Goal: Task Accomplishment & Management: Use online tool/utility

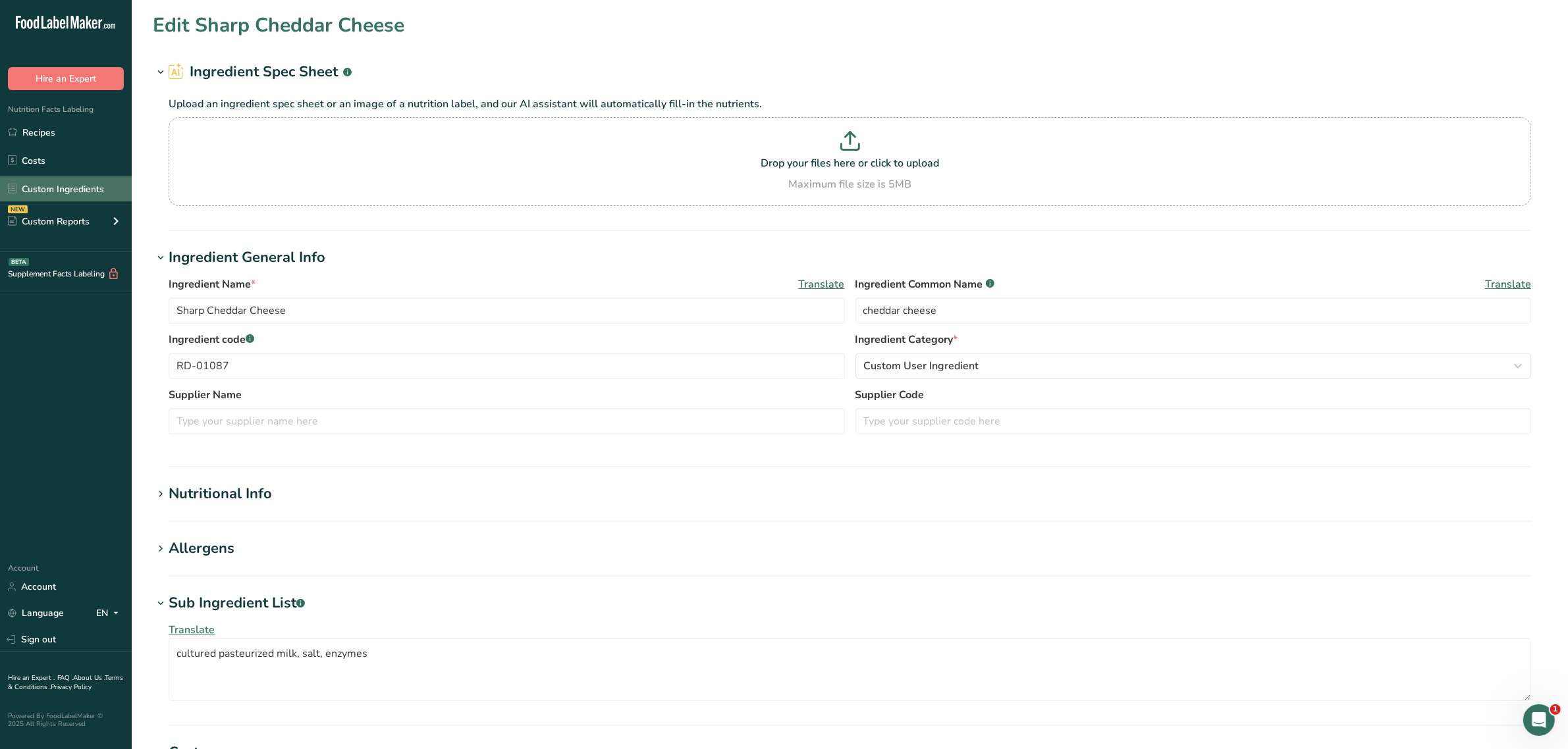
click at [64, 185] on link "Custom Ingredients" at bounding box center [66, 189] width 132 height 25
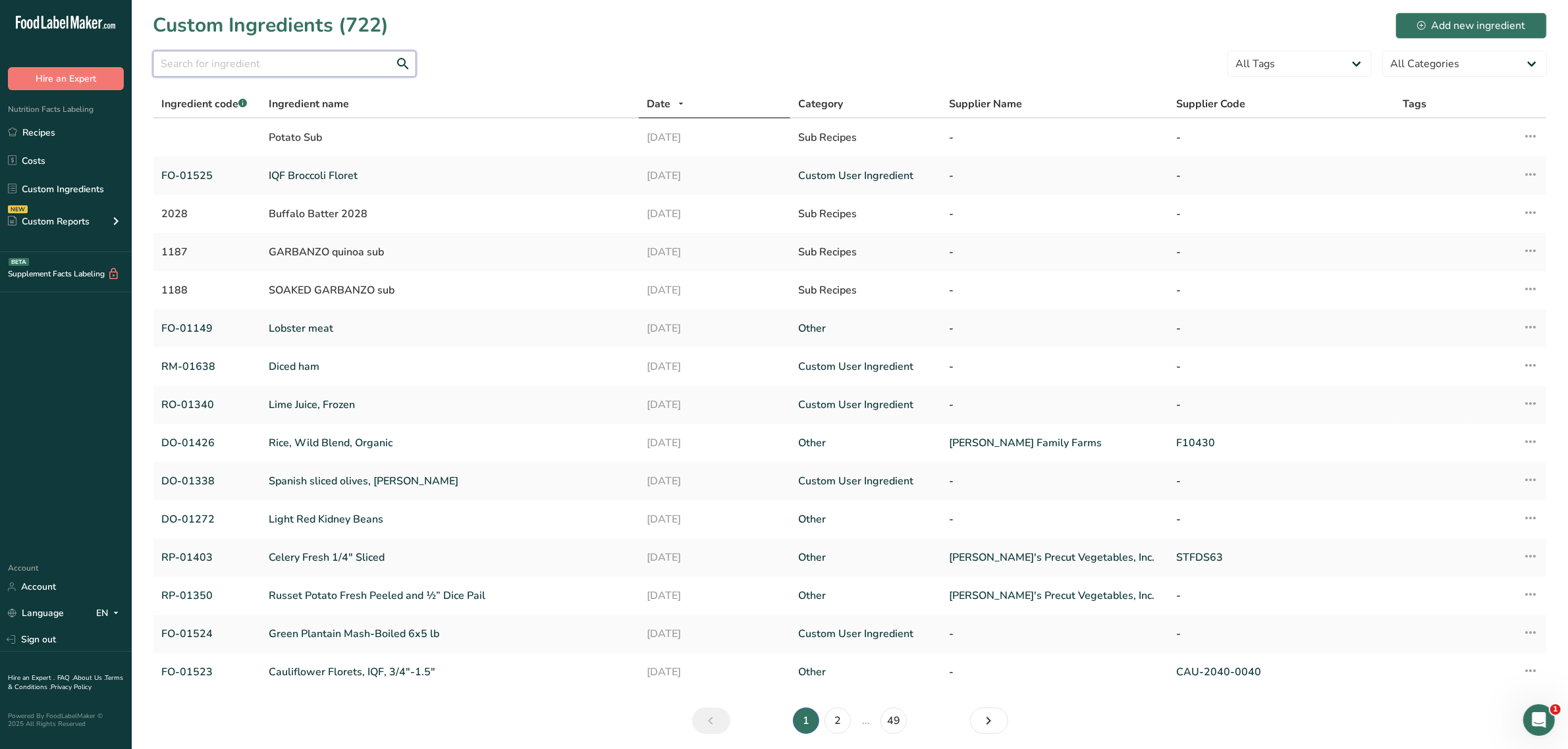
click at [314, 68] on input "text" at bounding box center [284, 64] width 263 height 27
paste input "DO-01057"
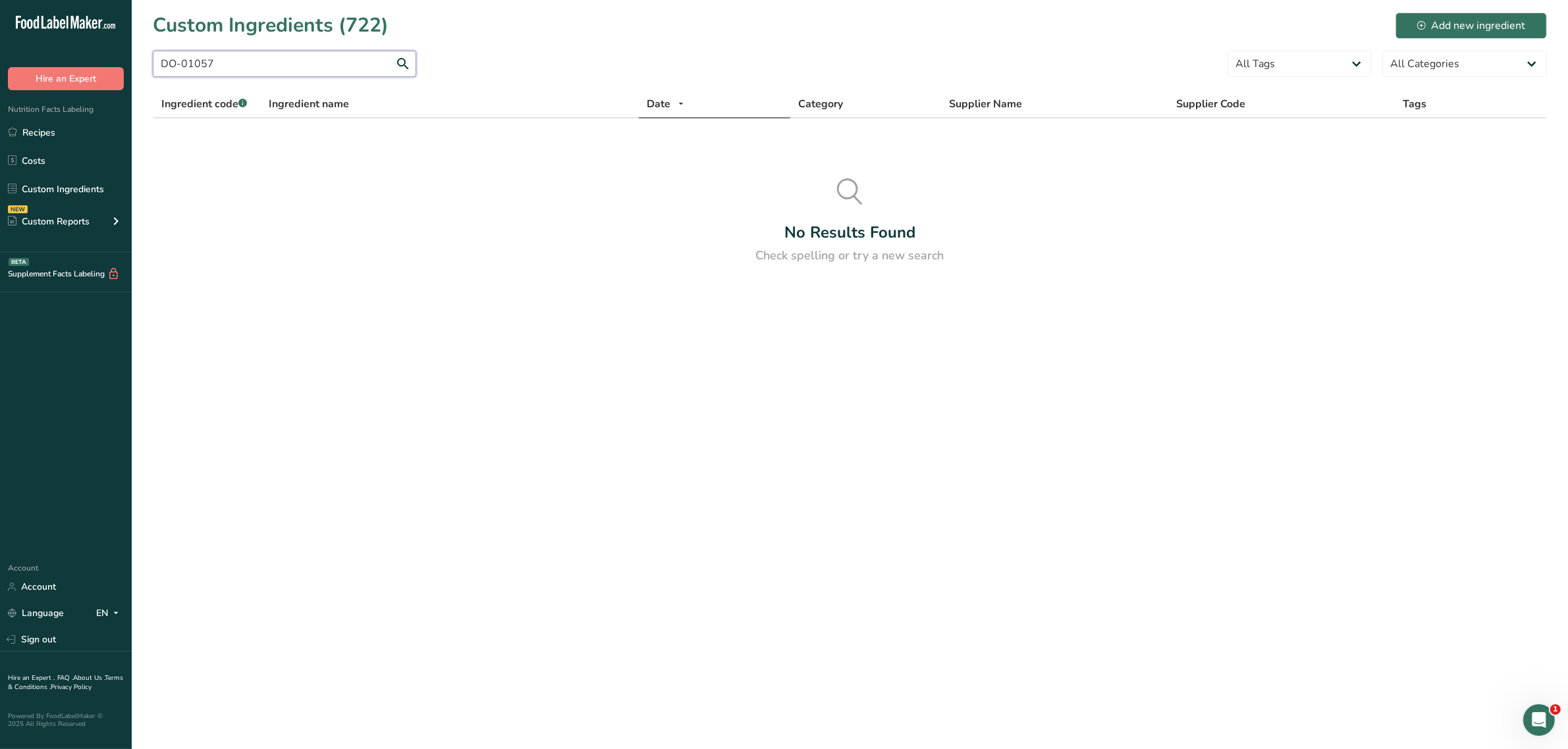
drag, startPoint x: 260, startPoint y: 70, endPoint x: 0, endPoint y: 83, distance: 260.3
click at [0, 76] on div ".a-20{fill:#fff;} Hire an Expert Nutrition Facts Labeling Recipes Costs Custom …" at bounding box center [784, 374] width 1568 height 749
paste input "580"
type input "DO-01580"
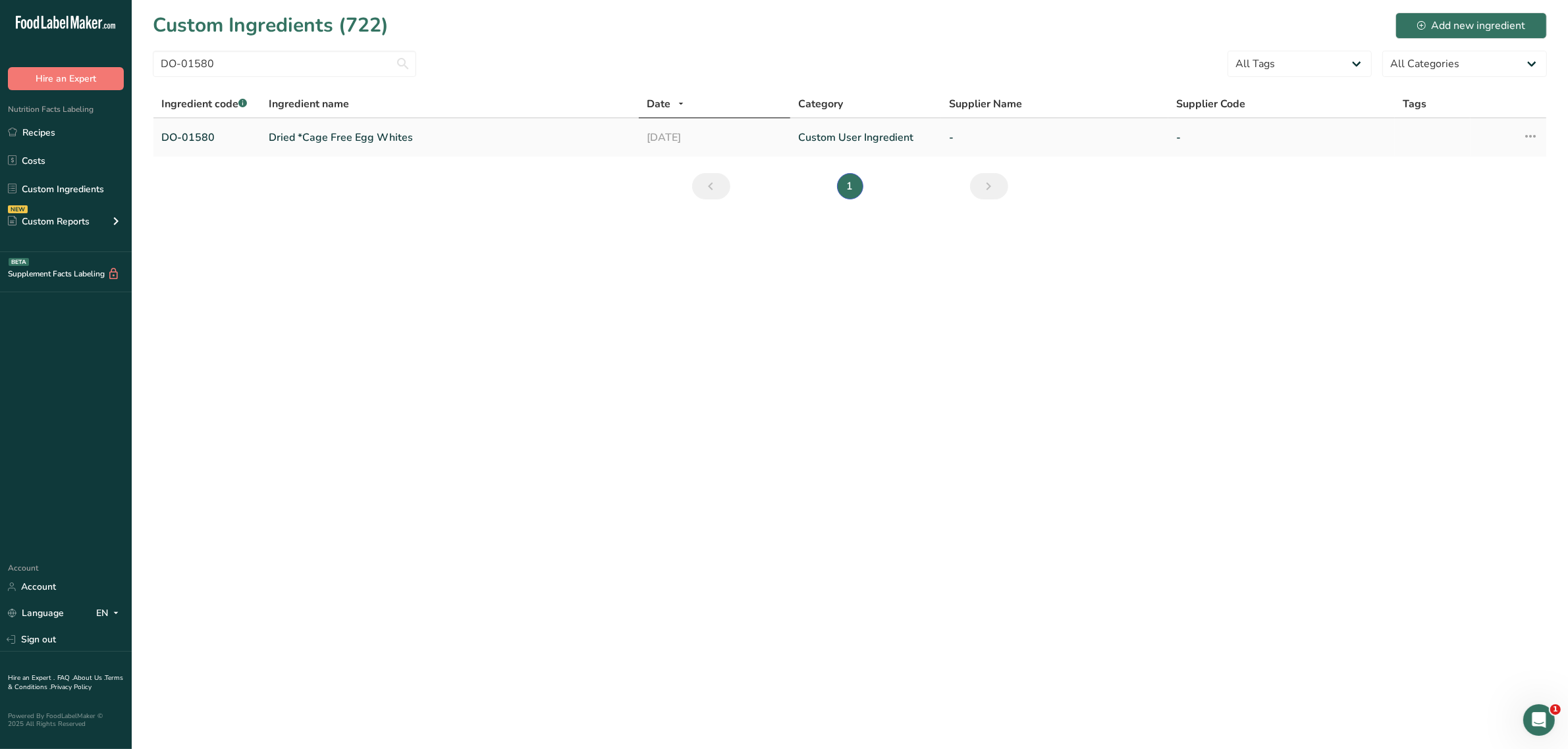
click at [322, 141] on link "Dried *Cage Free Egg Whites" at bounding box center [449, 137] width 362 height 16
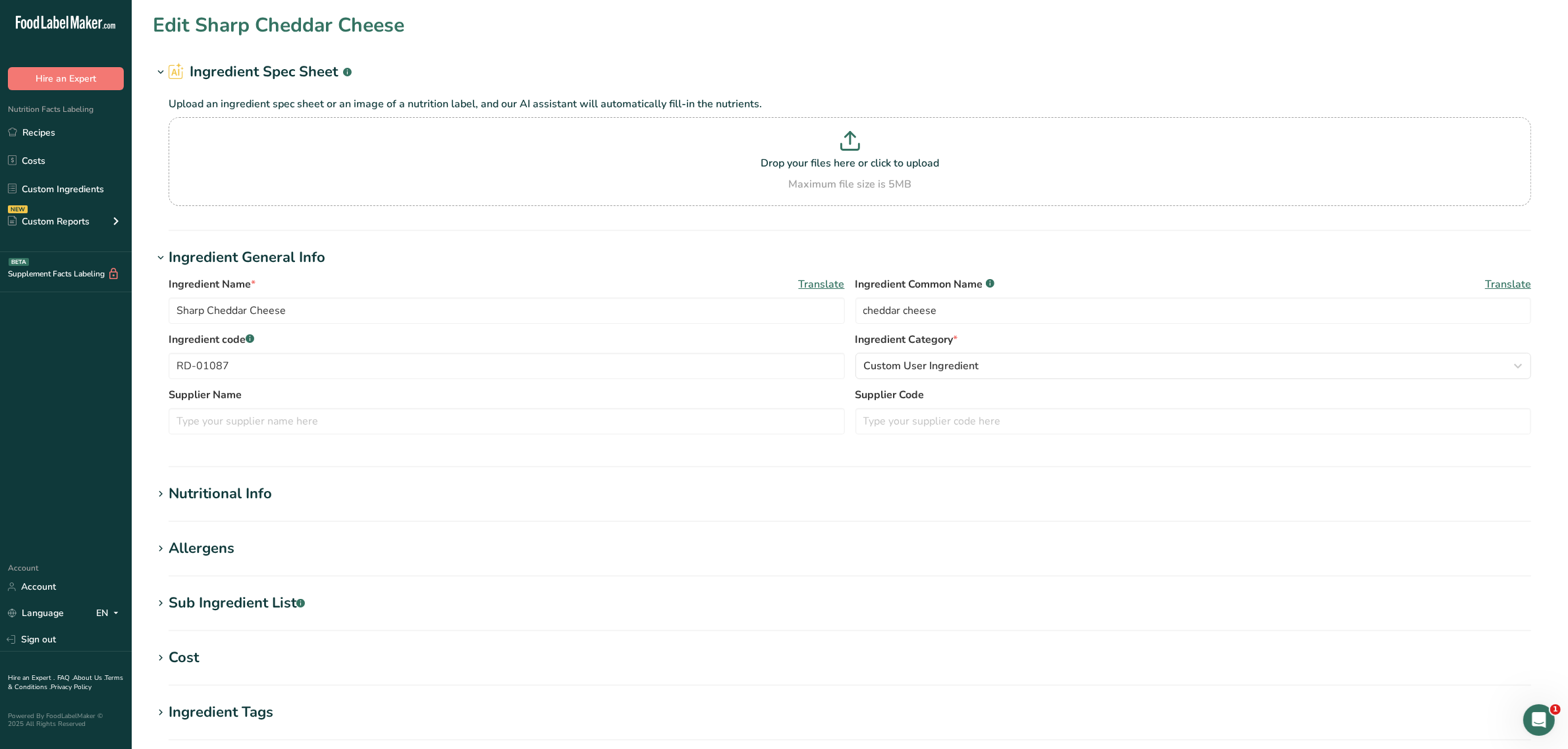
type input "Dried *Cage Free Egg Whites"
type input "dried cage-free egg whites"
type input "DO-01580"
click at [231, 554] on div "Allergens" at bounding box center [201, 548] width 66 height 22
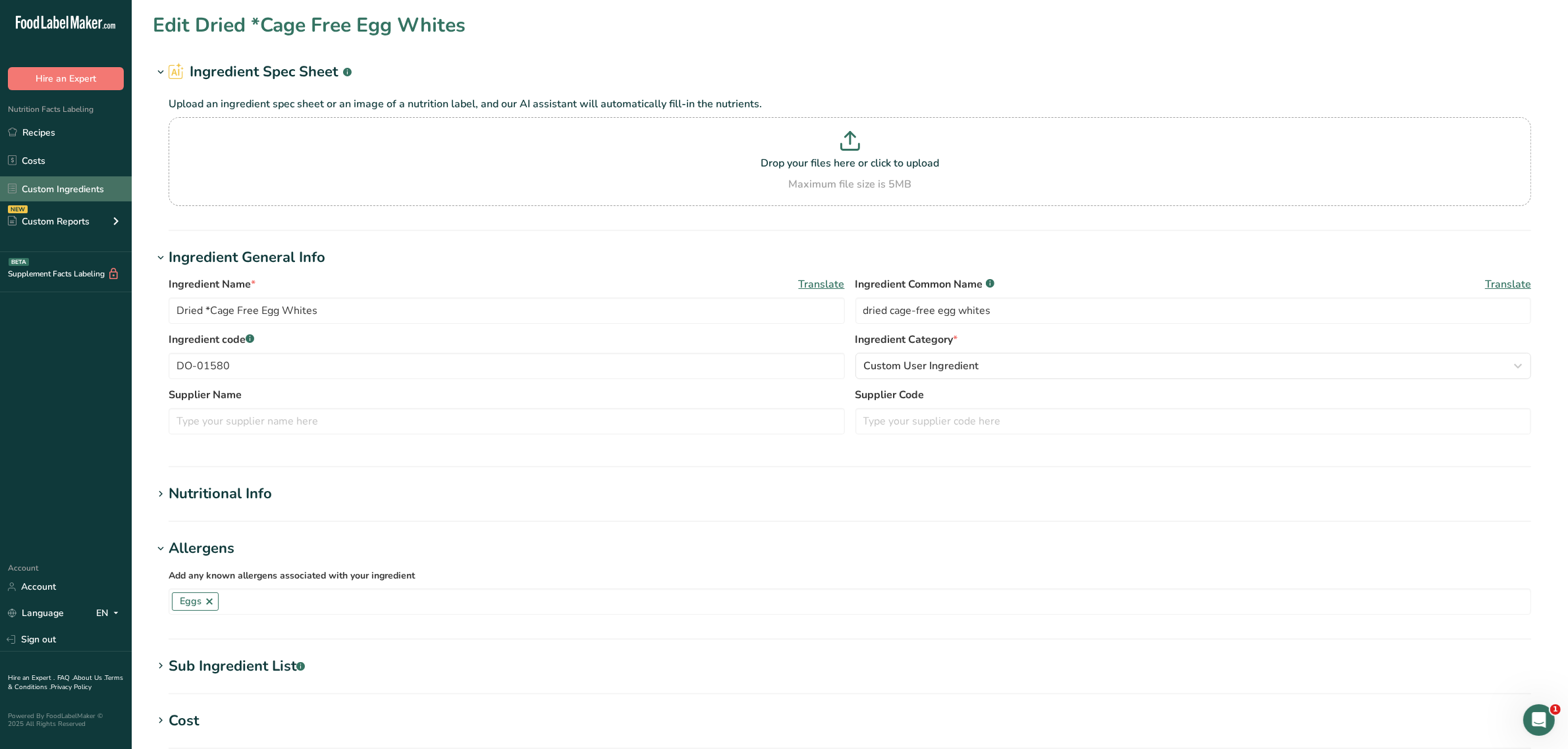
click at [51, 185] on link "Custom Ingredients" at bounding box center [66, 189] width 132 height 25
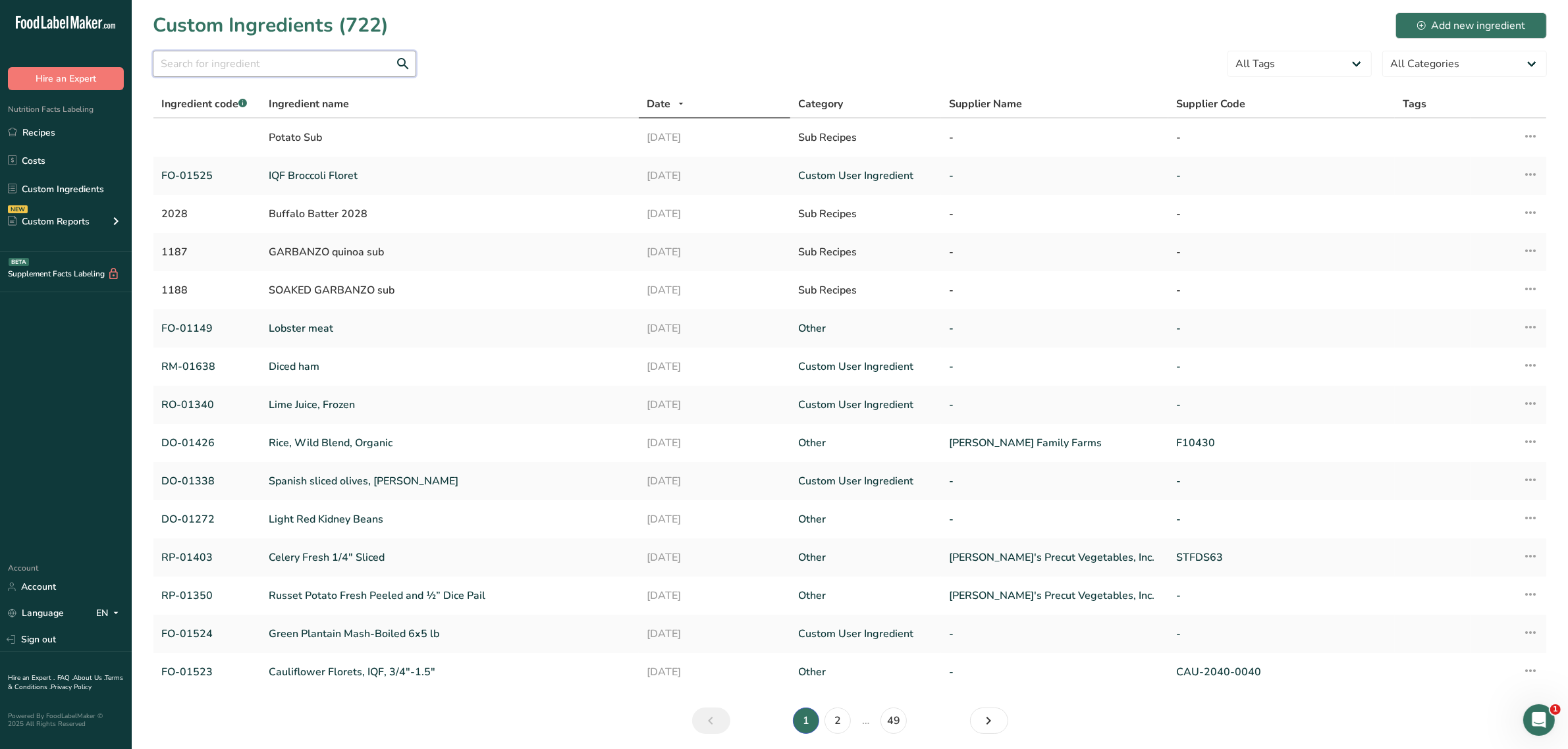
click at [229, 58] on input "text" at bounding box center [284, 64] width 263 height 27
paste input "DO-01615"
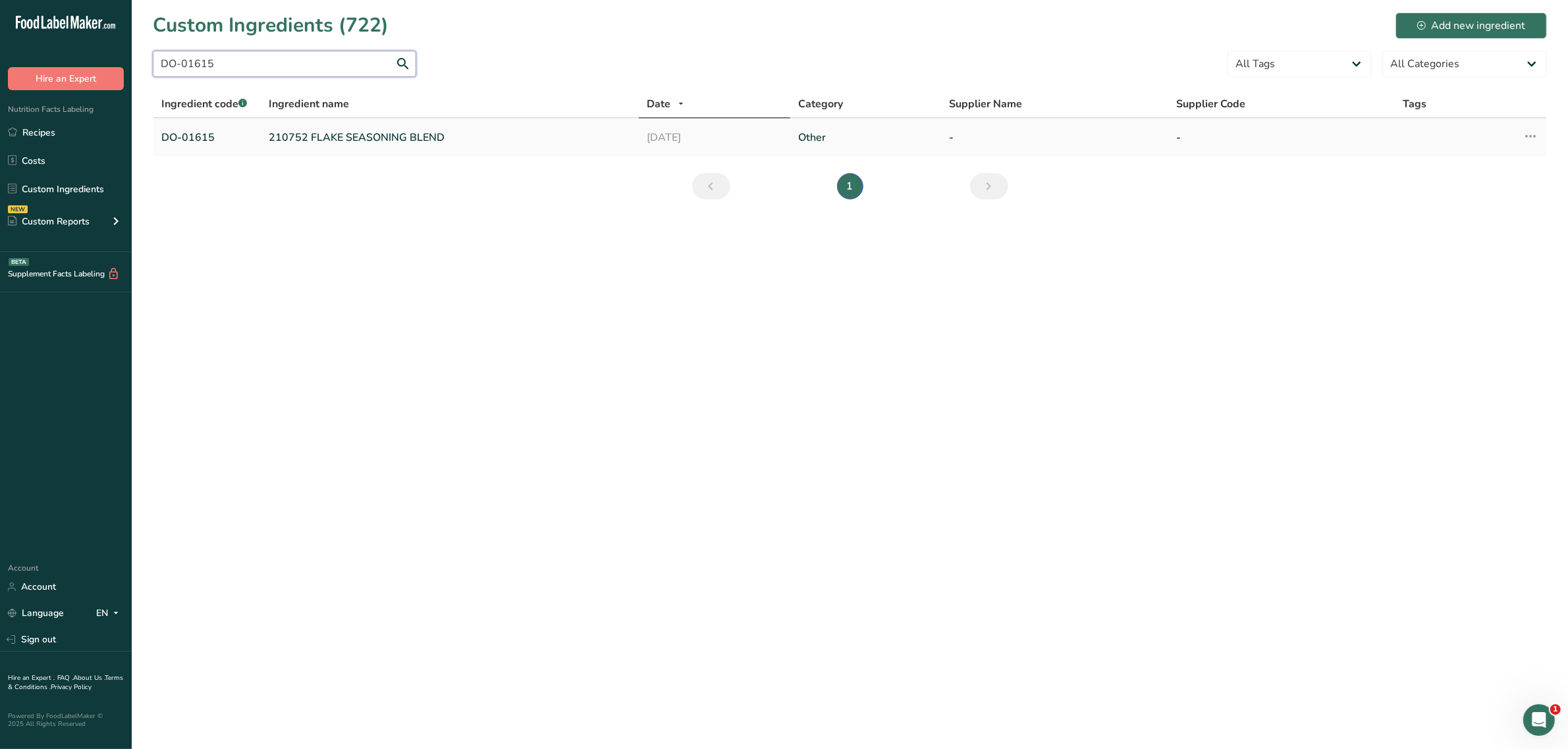
type input "DO-01615"
click at [320, 137] on link "210752 FLAKE SEASONING BLEND" at bounding box center [449, 137] width 362 height 16
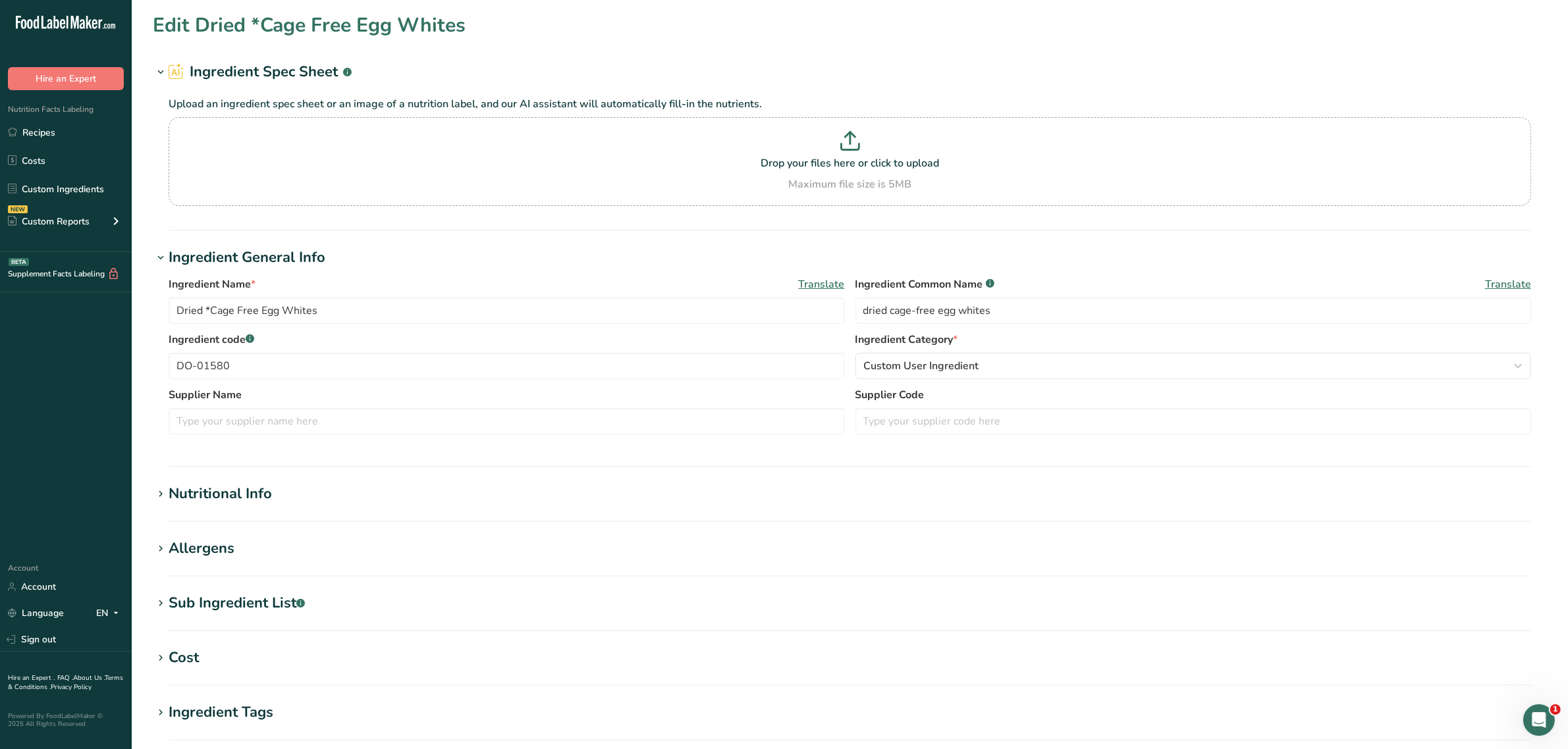
type input "210752 FLAKE SEASONING BLEND"
type input "flake seasoning blend"
type input "DO-01615"
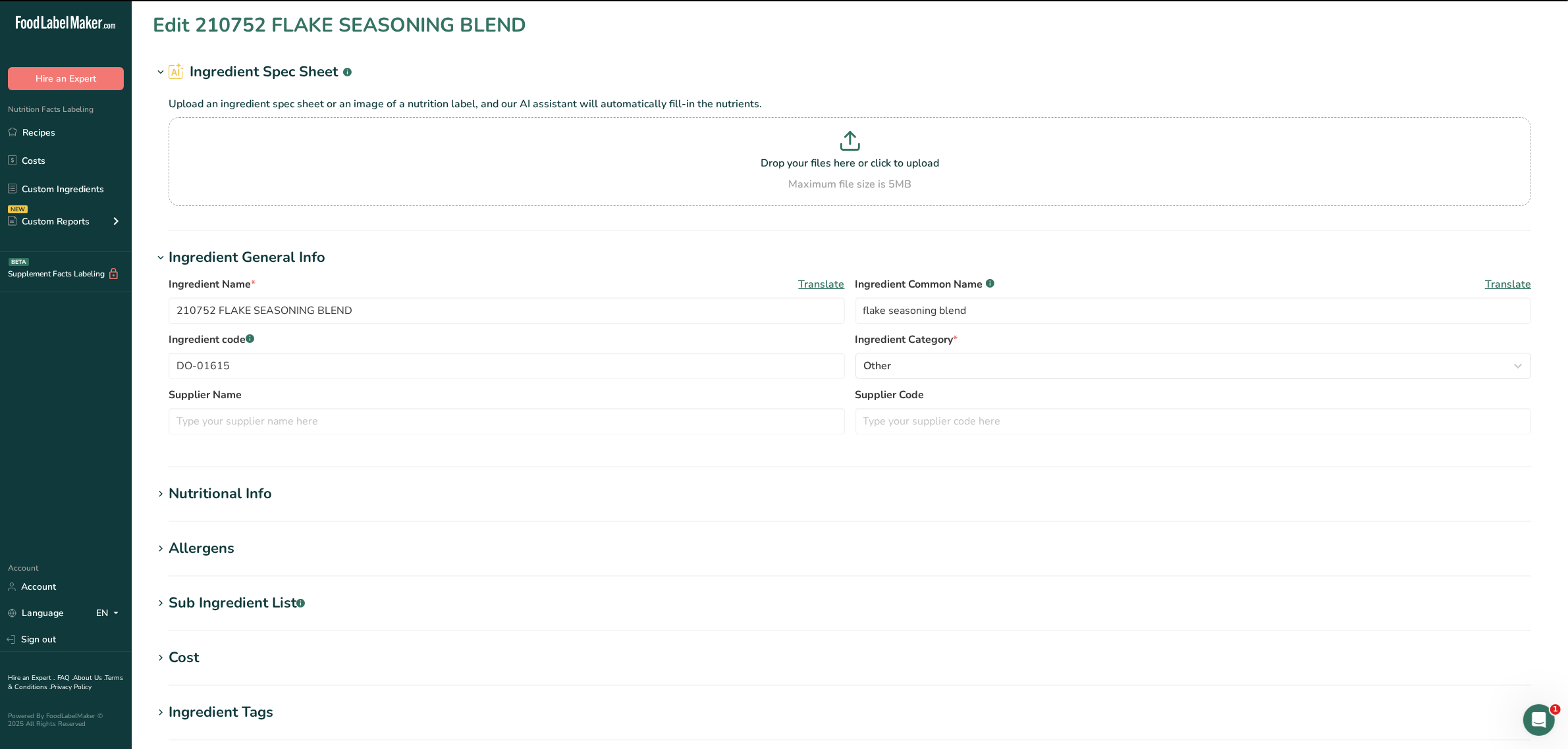
click at [206, 551] on div "Allergens" at bounding box center [201, 548] width 66 height 22
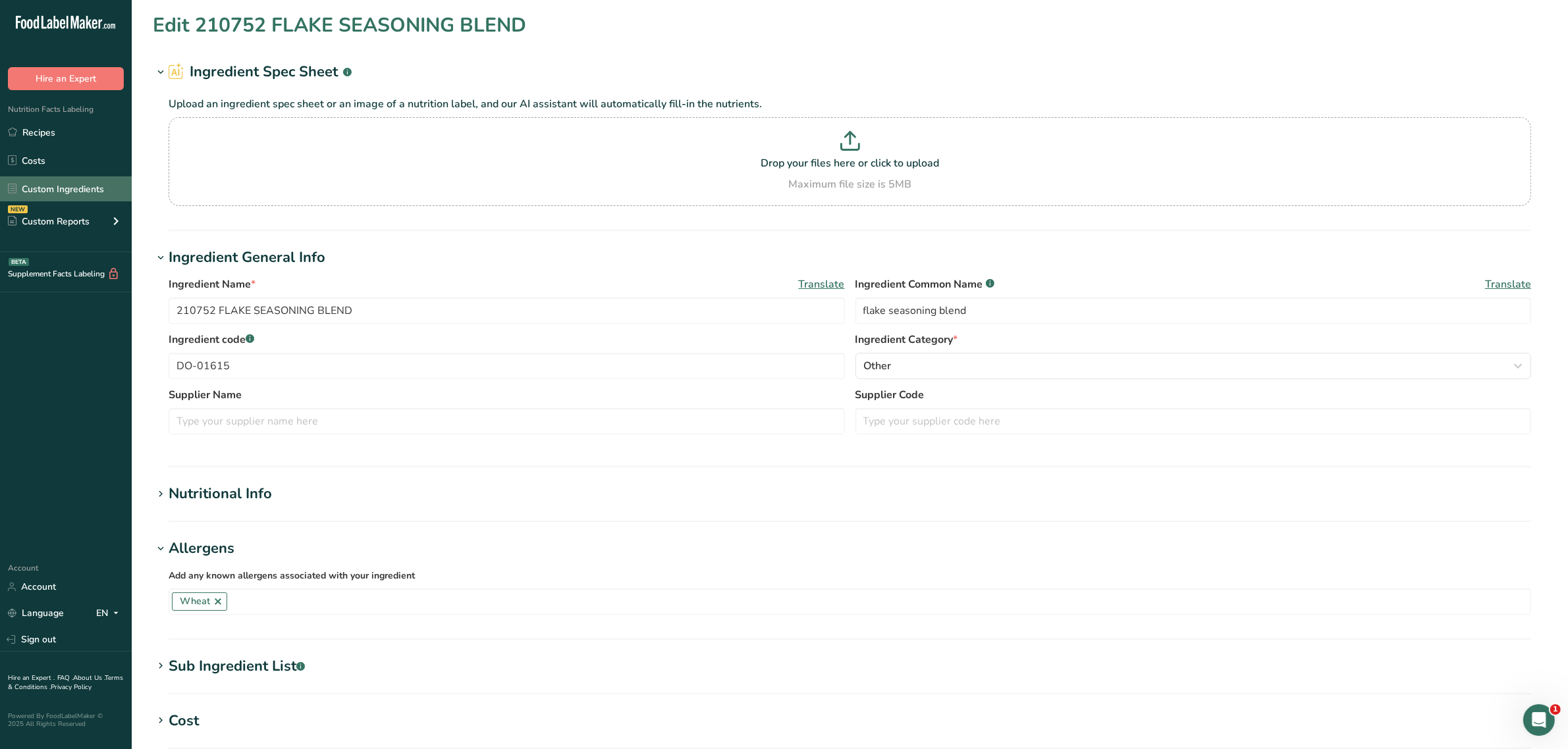
click at [59, 177] on link "Custom Ingredients" at bounding box center [66, 189] width 132 height 25
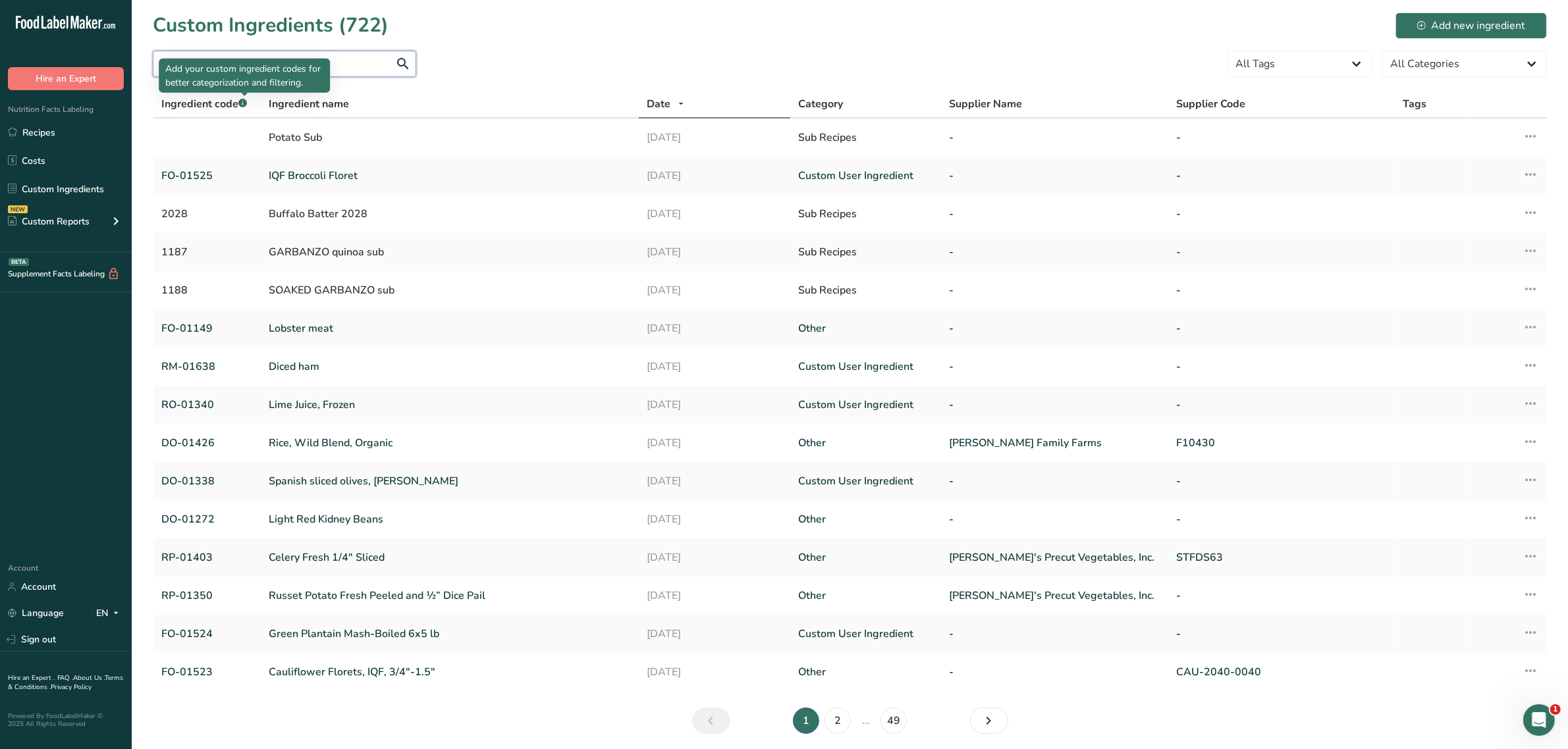
click at [218, 54] on input "text" at bounding box center [284, 64] width 263 height 27
paste input "DO-01618"
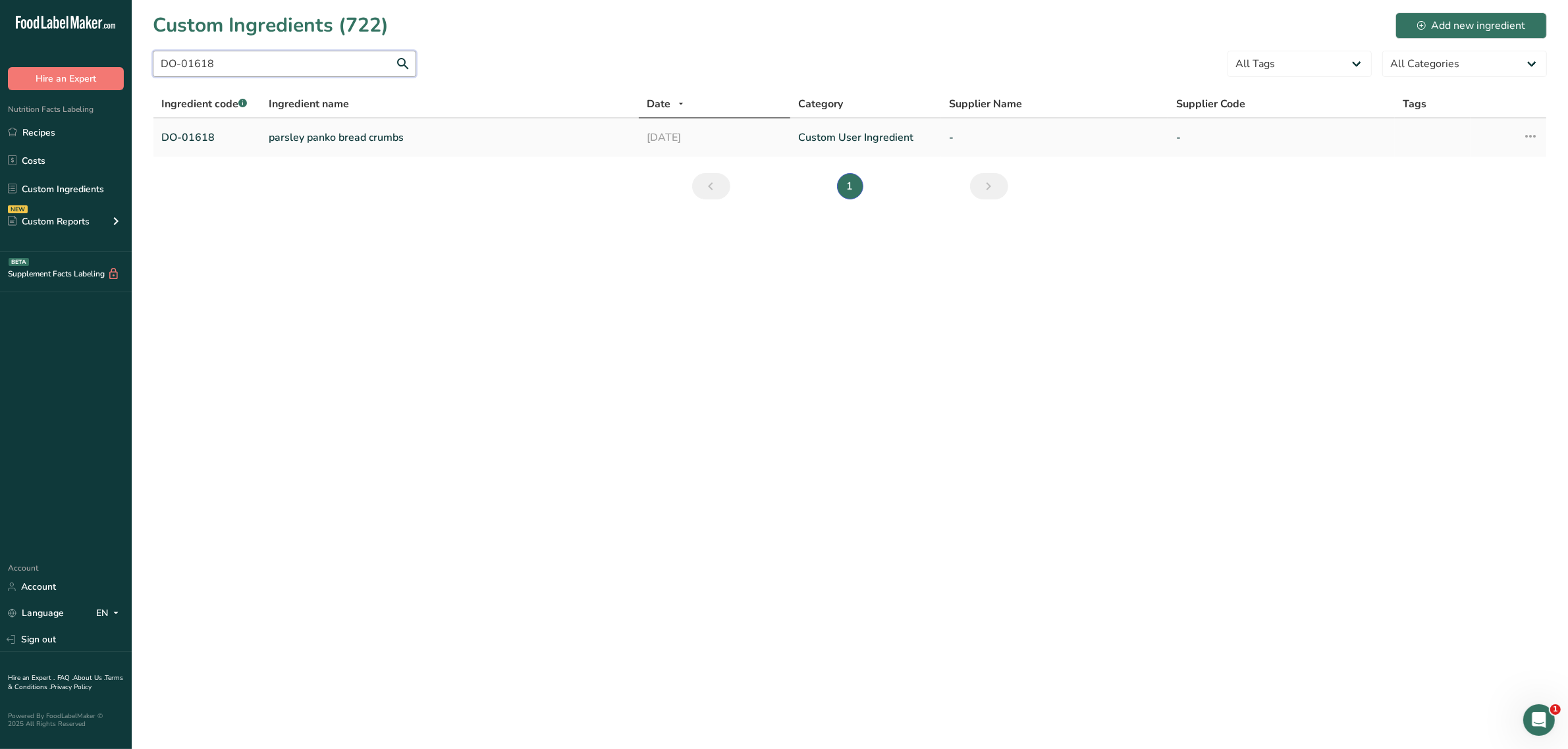
type input "DO-01618"
click at [288, 141] on link "parsley panko bread crumbs" at bounding box center [449, 137] width 362 height 16
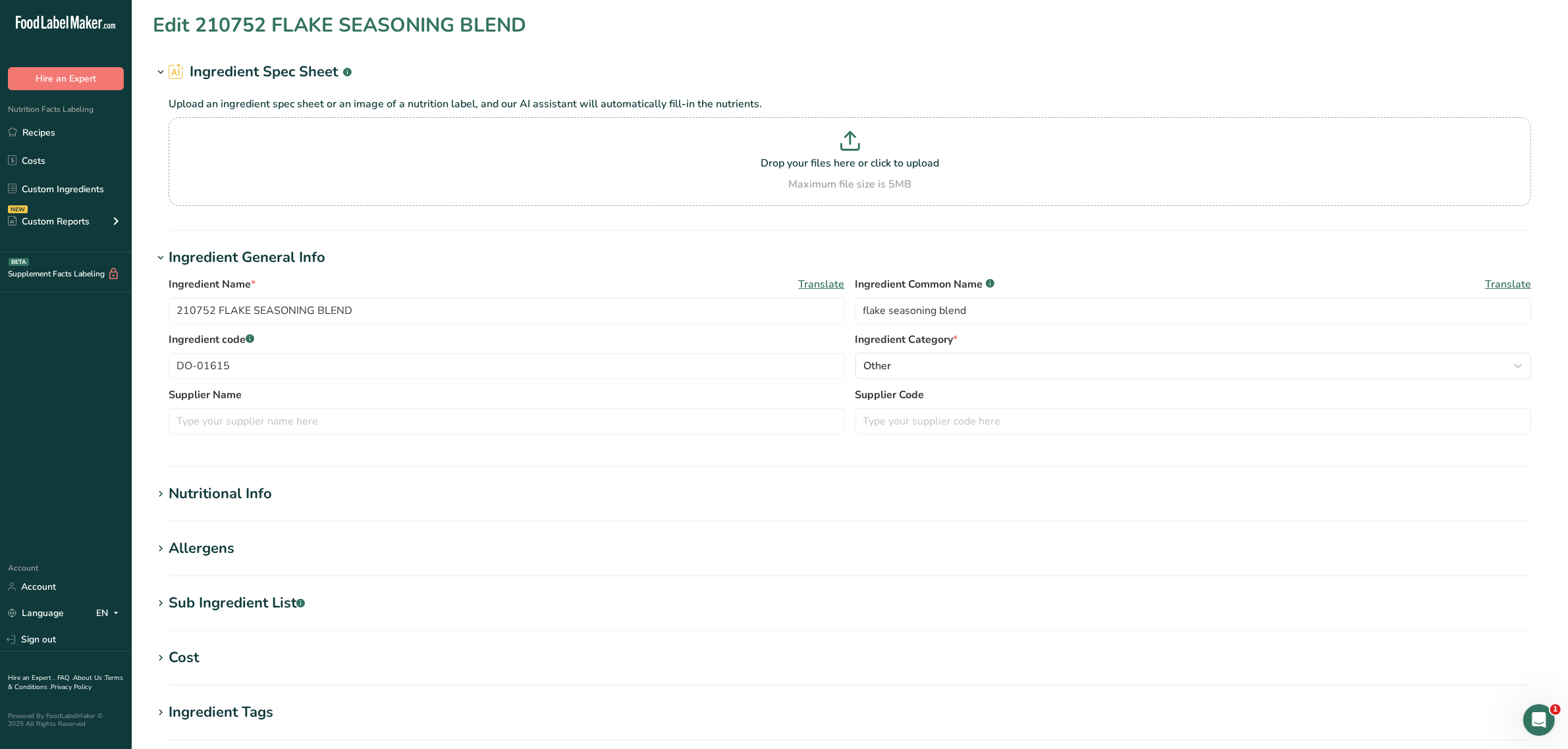
type input "parsley panko bread crumbs"
type input "panko bread crumbs"
type input "DO-01618"
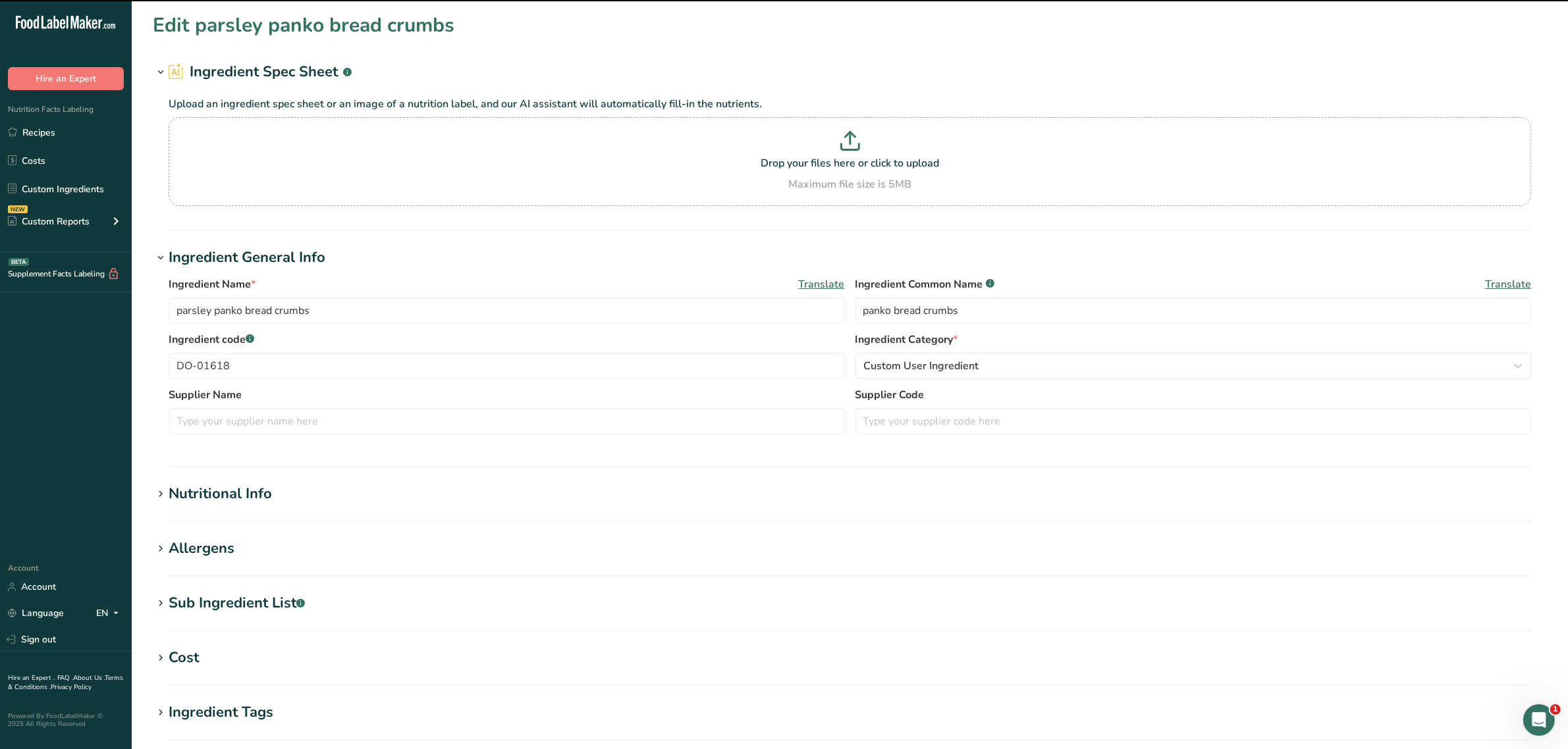
click at [233, 550] on h1 "Allergens" at bounding box center [850, 548] width 1394 height 22
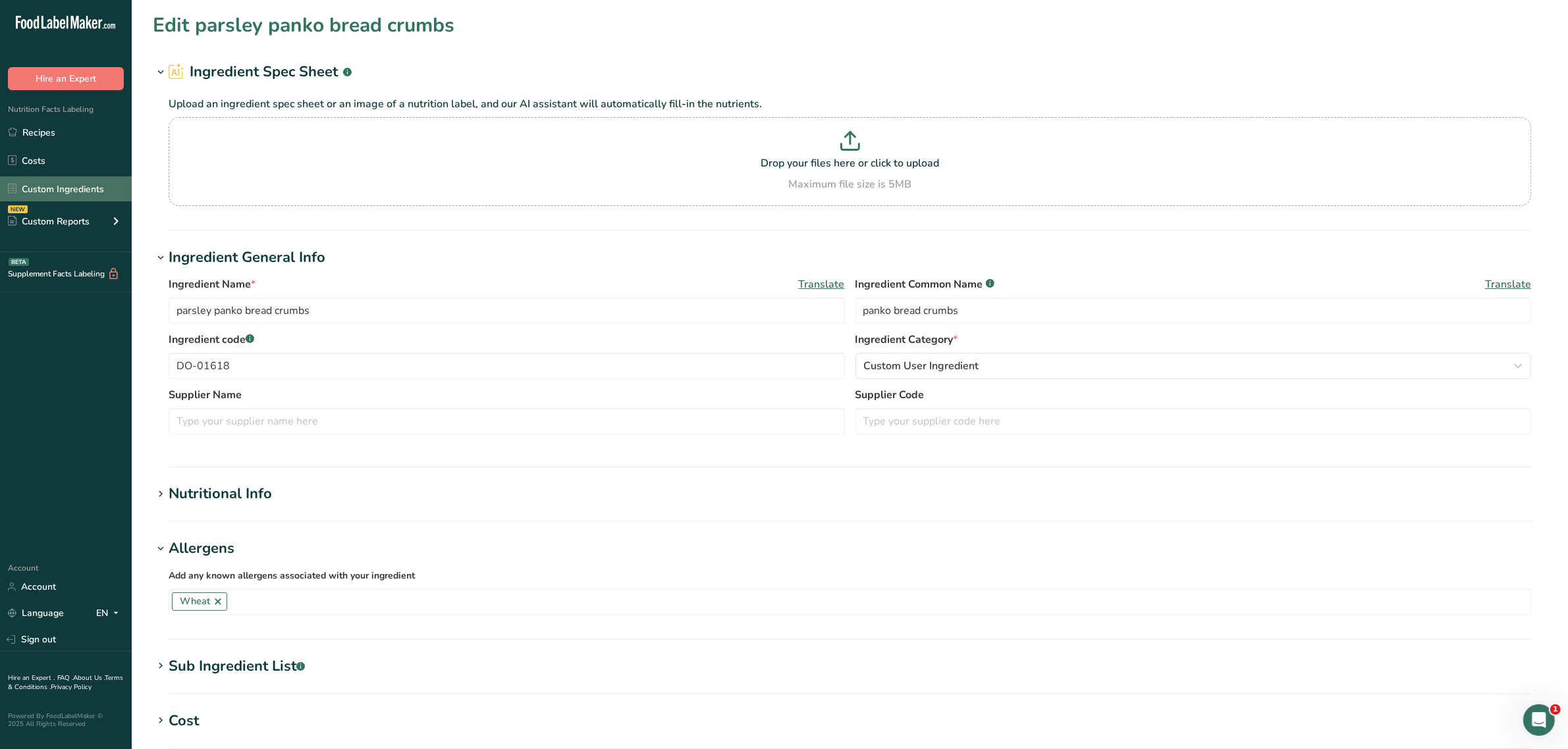
click at [72, 179] on link "Custom Ingredients" at bounding box center [66, 189] width 132 height 25
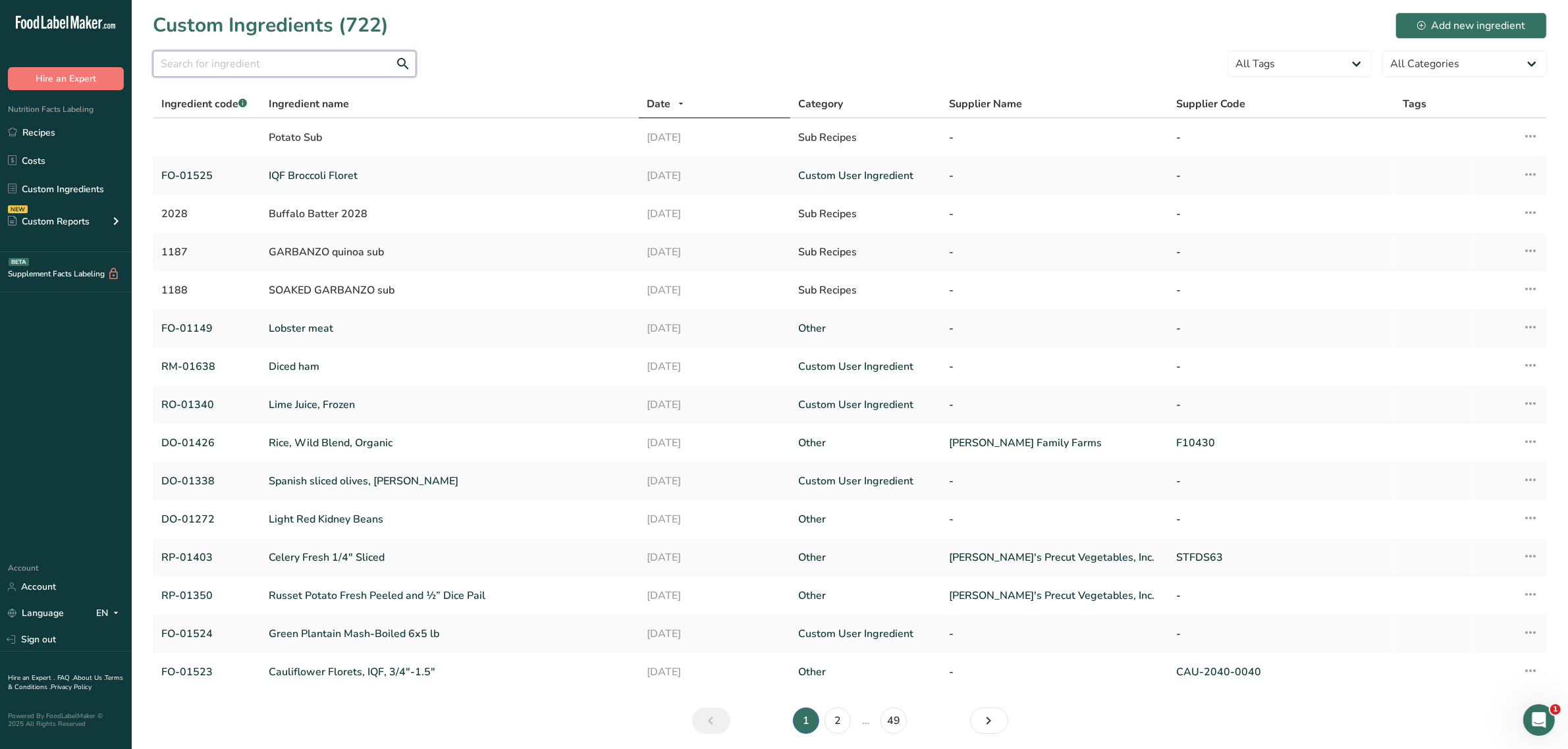
click at [257, 74] on input "text" at bounding box center [284, 64] width 263 height 27
paste input "RD-01626"
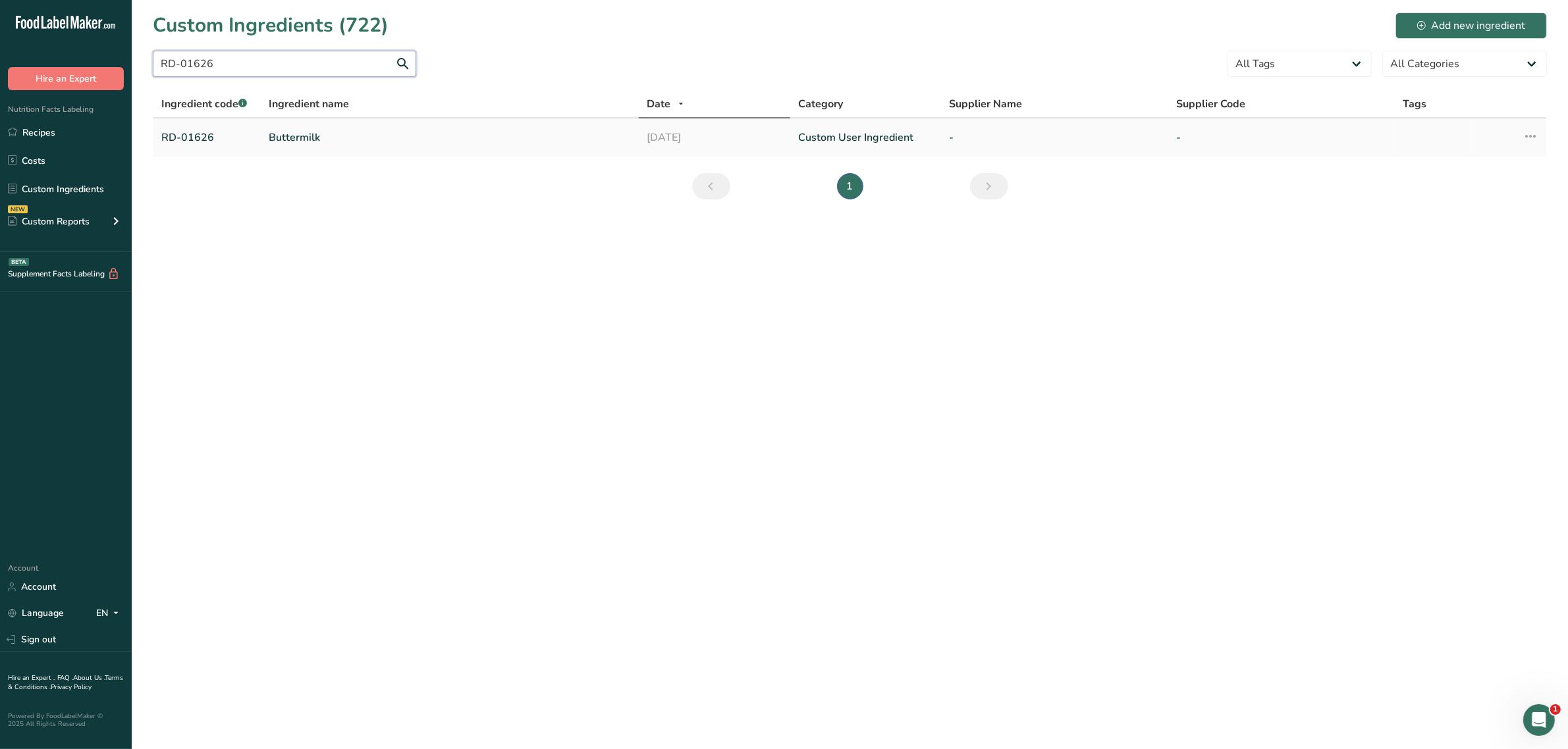
type input "RD-01626"
click at [310, 139] on link "Buttermilk" at bounding box center [449, 137] width 362 height 16
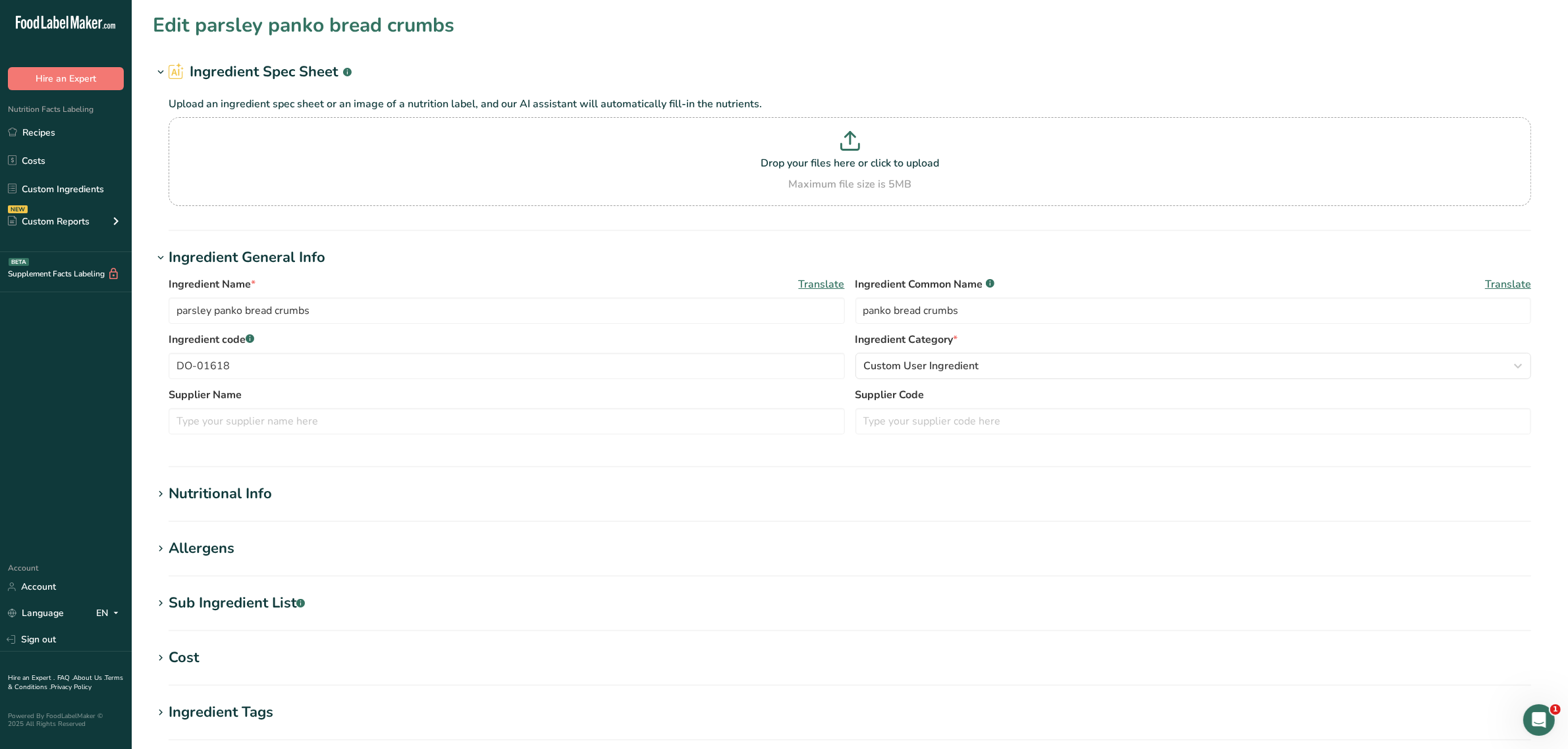
click at [185, 596] on div "Sub Ingredient List .a-a{fill:#347362;}.b-a{fill:#fff;}" at bounding box center [237, 603] width 136 height 22
type input "Buttermilk"
type input "buttermilk"
type input "RD-01626"
type textarea "cultured pasteurized milk, nonfat dry milk, modified corn starch, salt, carrage…"
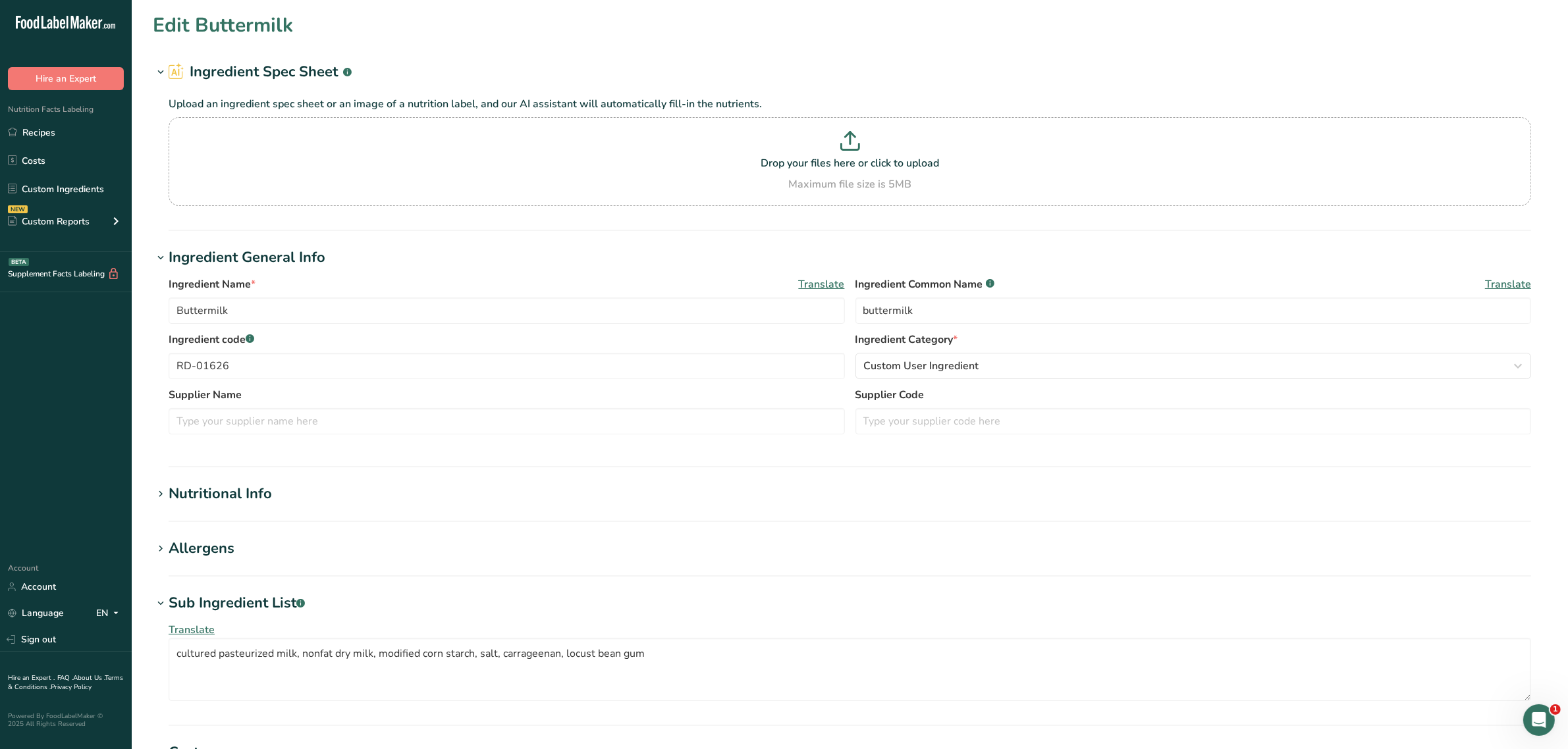
click at [202, 545] on div "Allergens" at bounding box center [201, 548] width 66 height 22
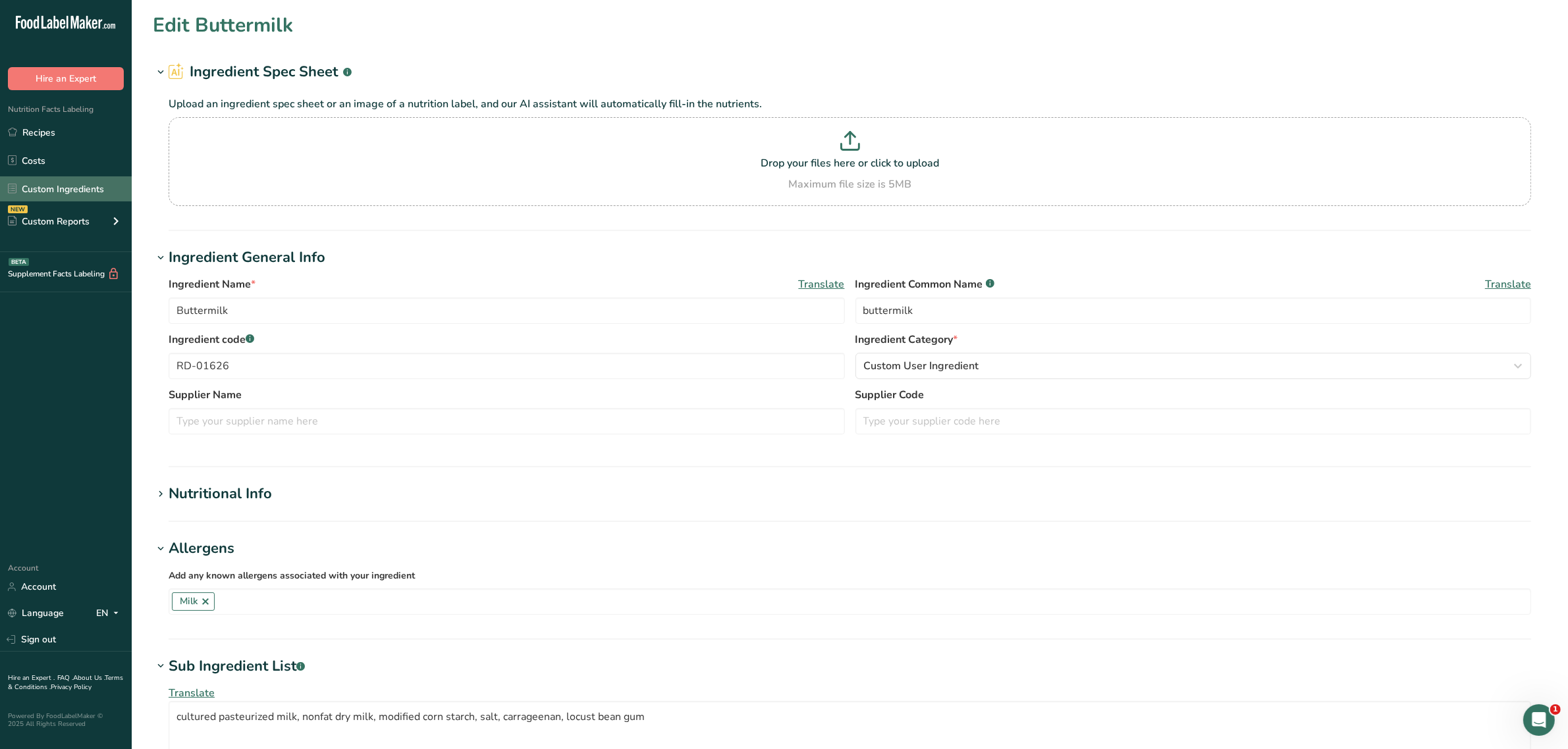
click at [83, 183] on link "Custom Ingredients" at bounding box center [66, 189] width 132 height 25
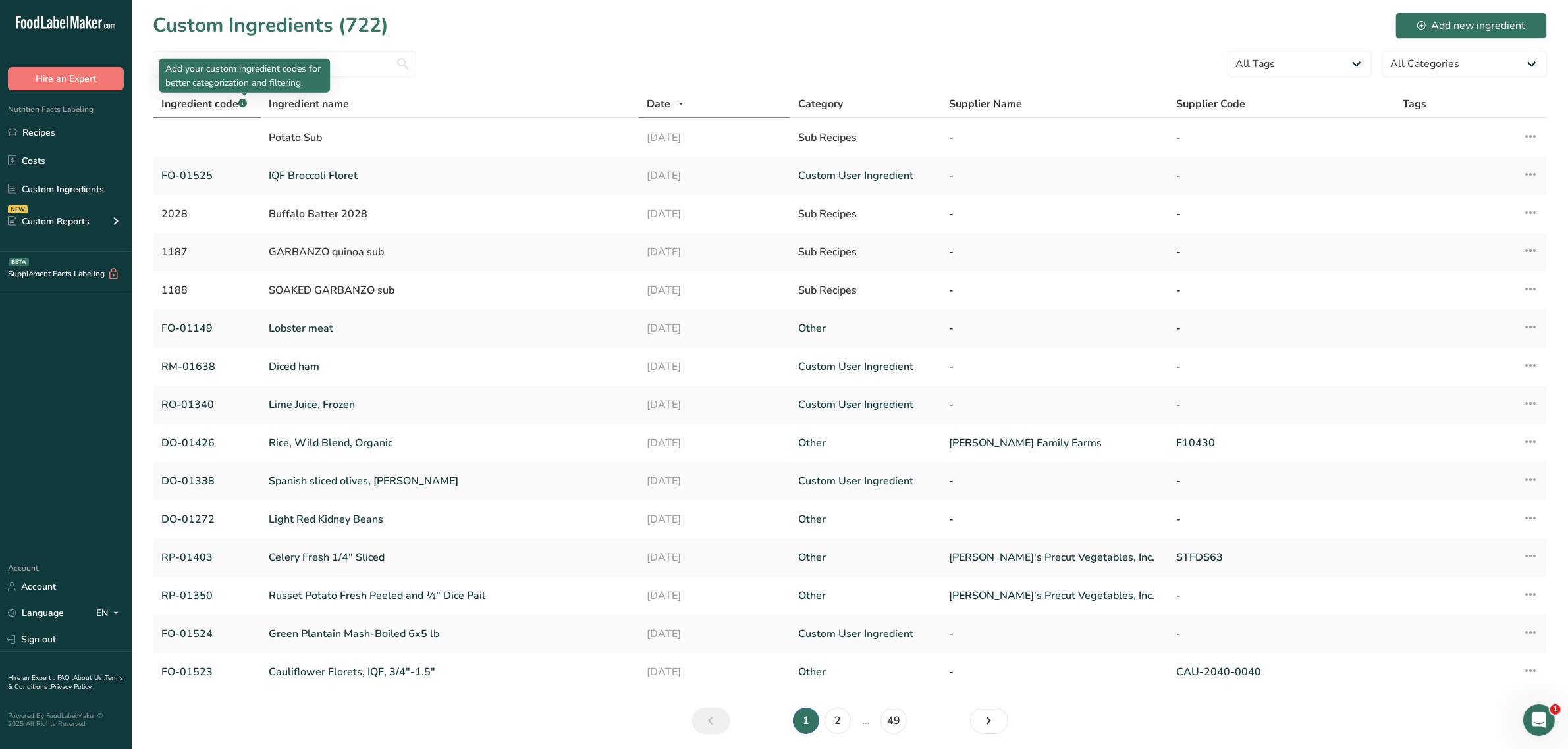
click at [248, 76] on p "Add your custom ingredient codes for better categorization and filtering." at bounding box center [245, 76] width 158 height 28
click at [251, 60] on div "Add your custom ingredient codes for better categorization and filtering." at bounding box center [245, 76] width 171 height 35
click at [261, 51] on input "text" at bounding box center [284, 64] width 263 height 27
paste input "RD-01628"
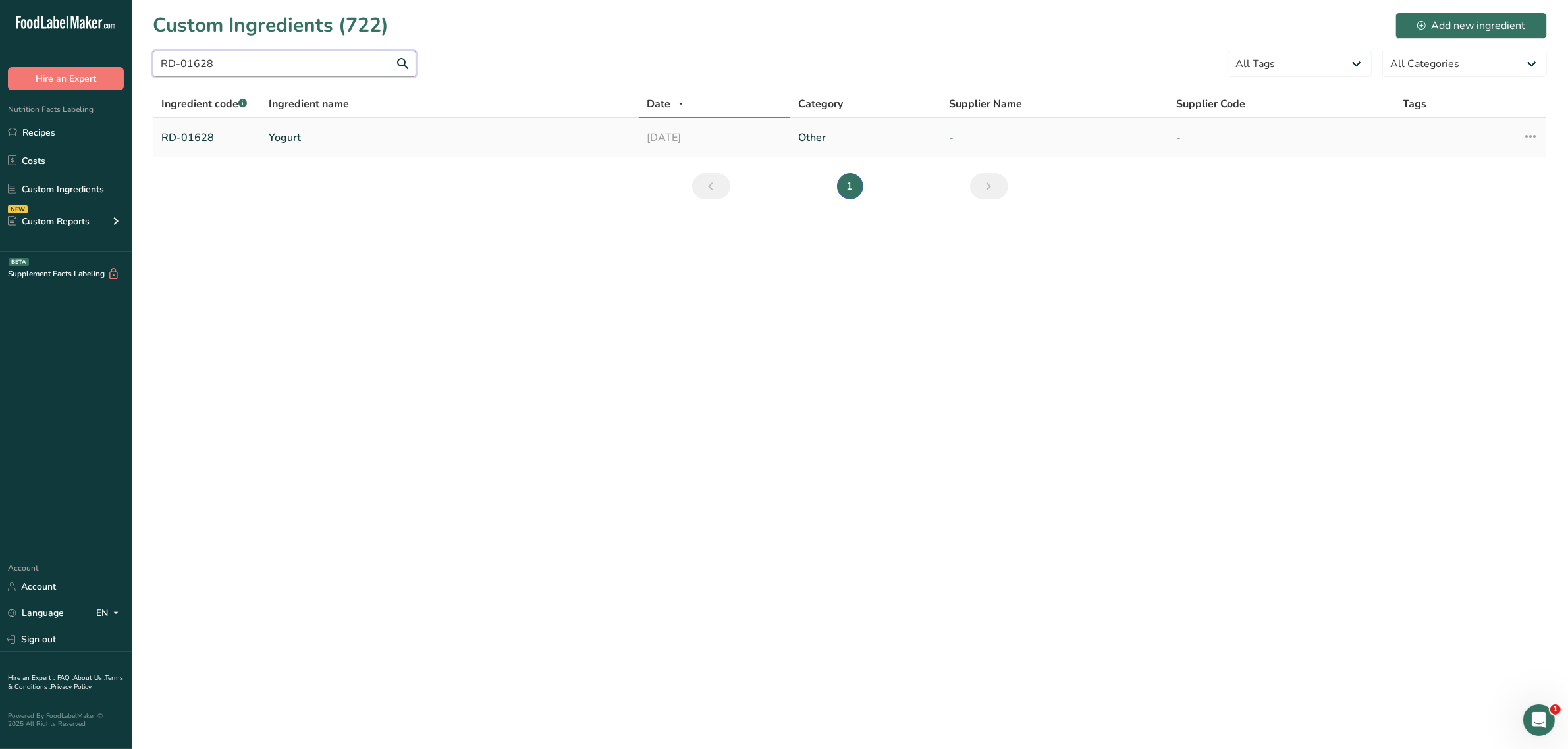
type input "RD-01628"
click at [294, 131] on link "Yogurt" at bounding box center [449, 137] width 362 height 16
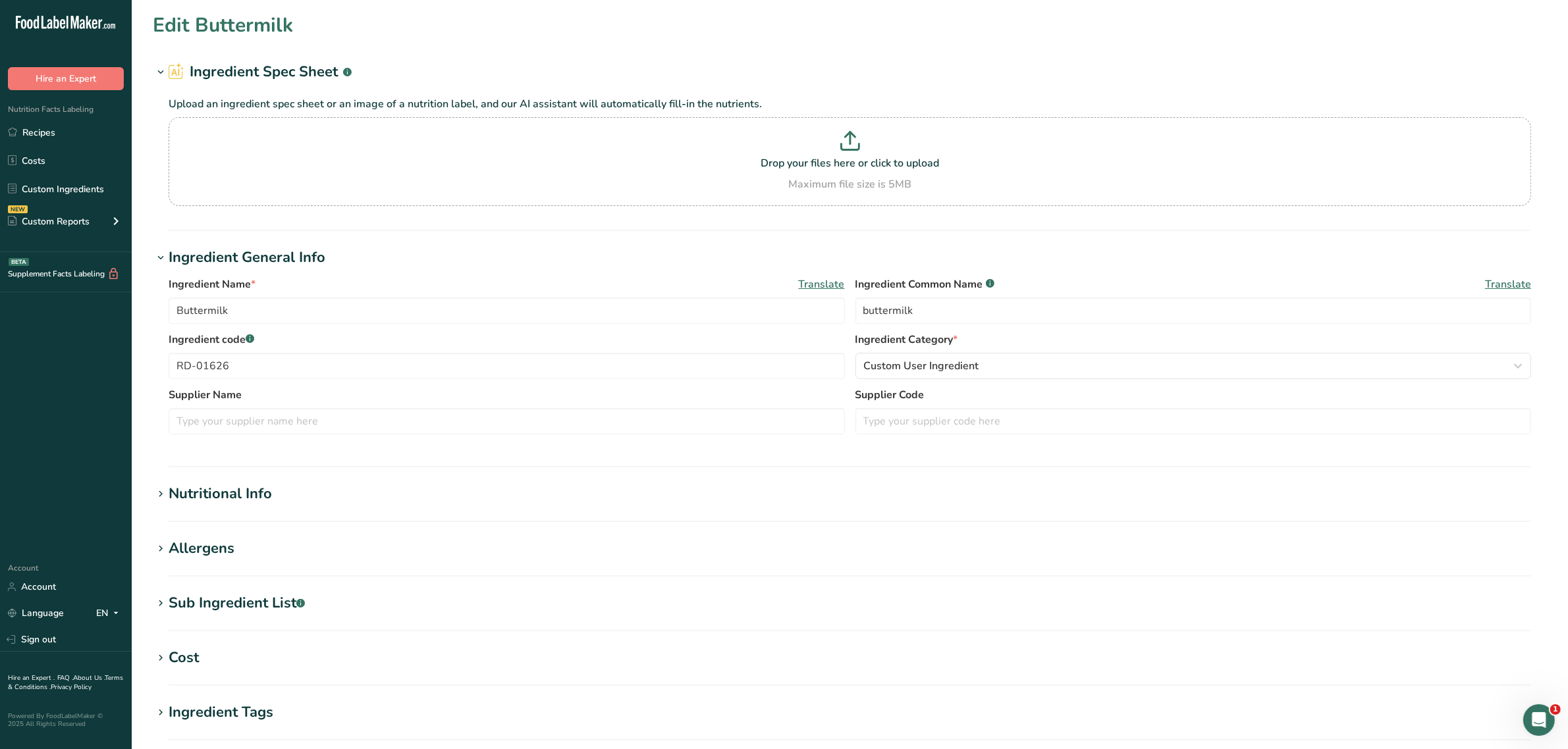
type input "Yogurt"
type input "nonfat plain yogurt"
type input "RD-01628"
click at [221, 597] on div "Sub Ingredient List .a-a{fill:#347362;}.b-a{fill:#fff;}" at bounding box center [237, 603] width 136 height 22
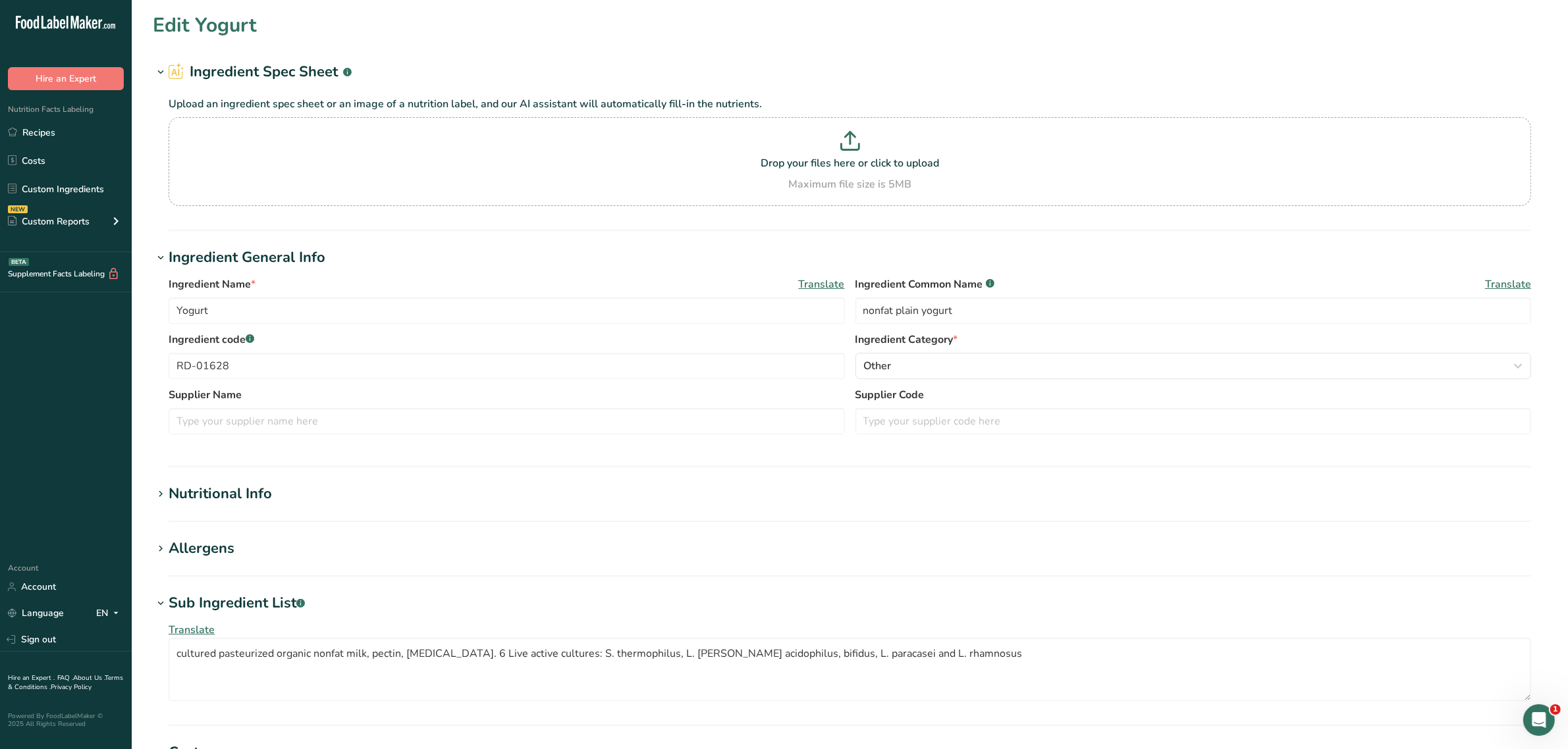
click at [212, 548] on div "Allergens" at bounding box center [201, 548] width 66 height 22
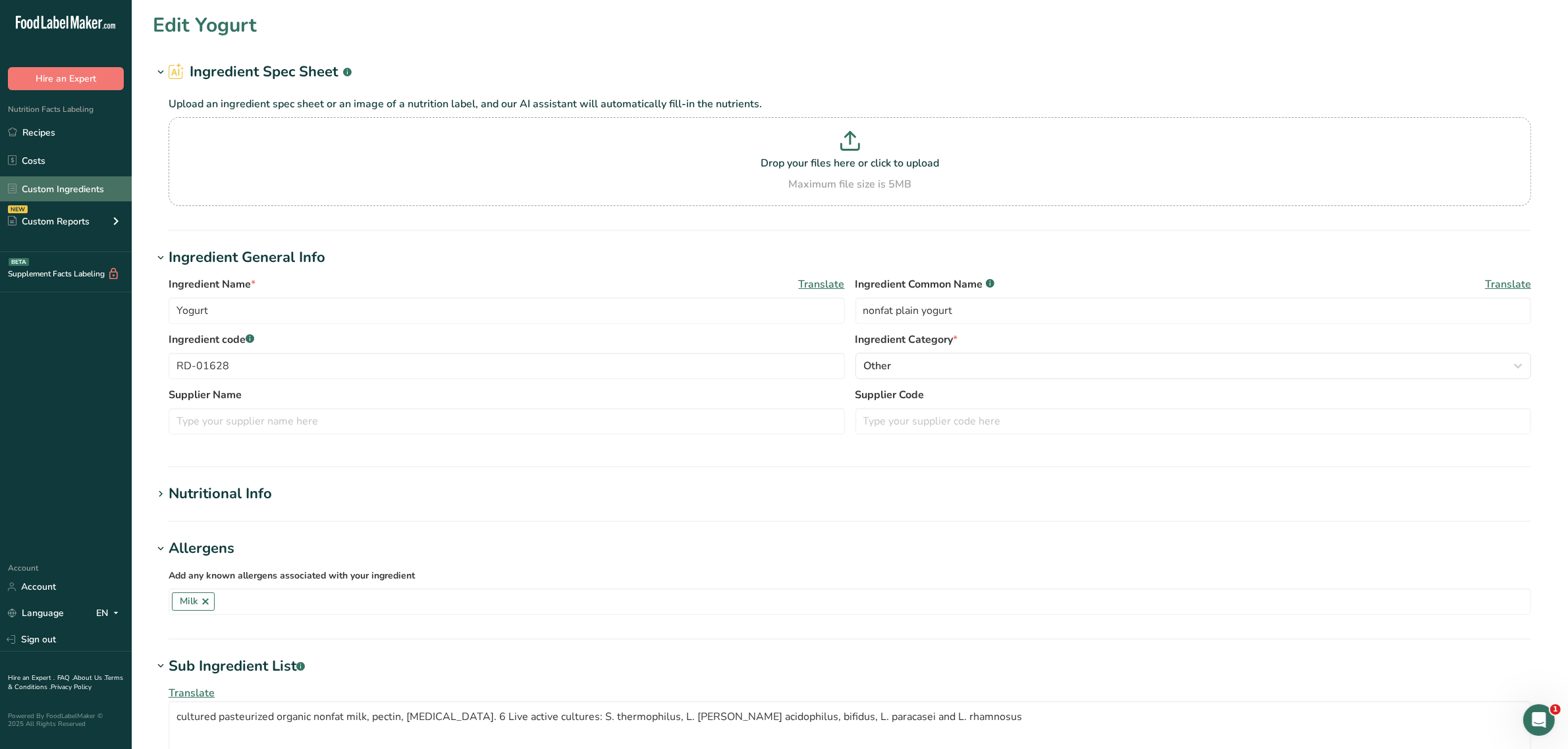
click at [72, 191] on link "Custom Ingredients" at bounding box center [66, 189] width 132 height 25
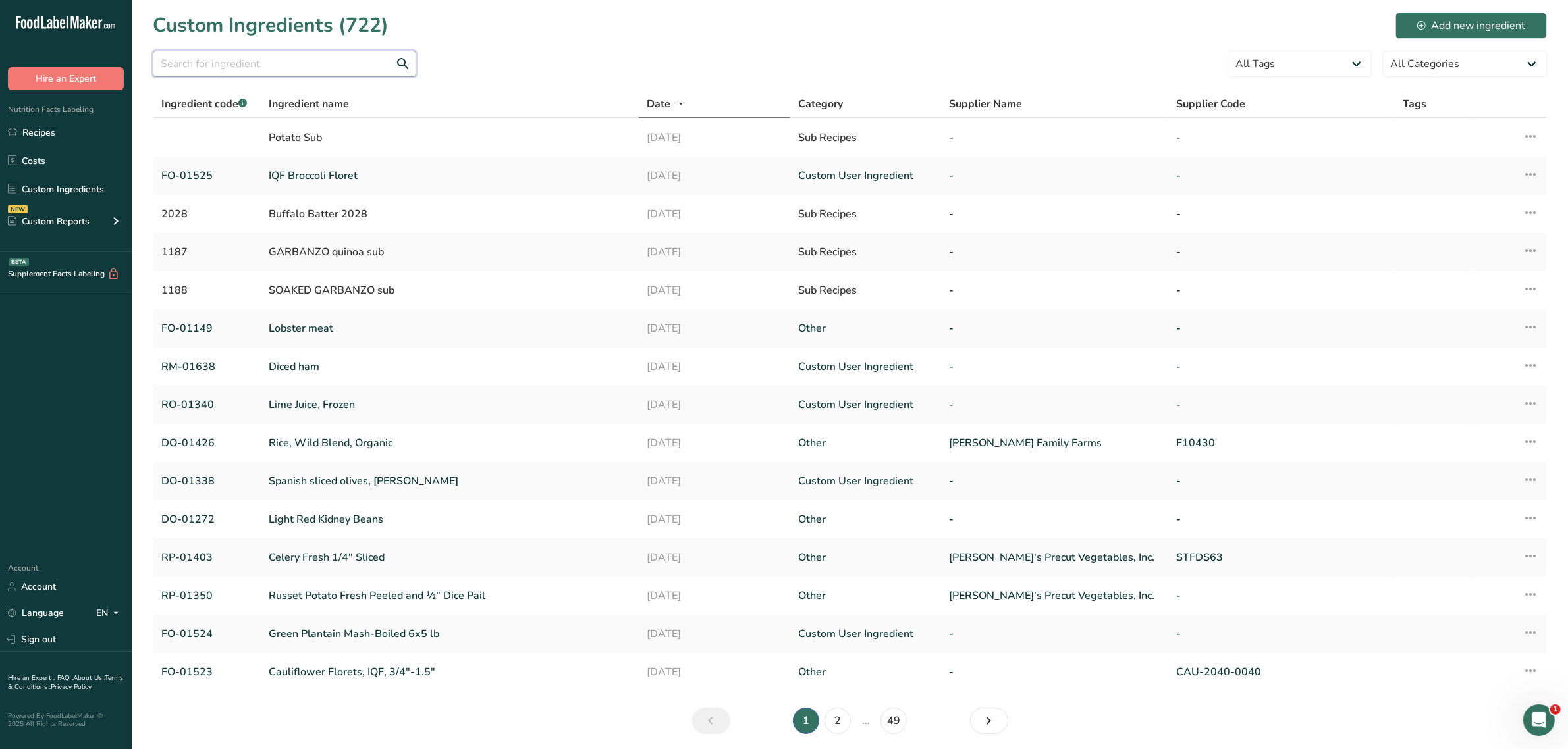
click at [260, 74] on input "text" at bounding box center [284, 64] width 263 height 27
paste input "RO-01295"
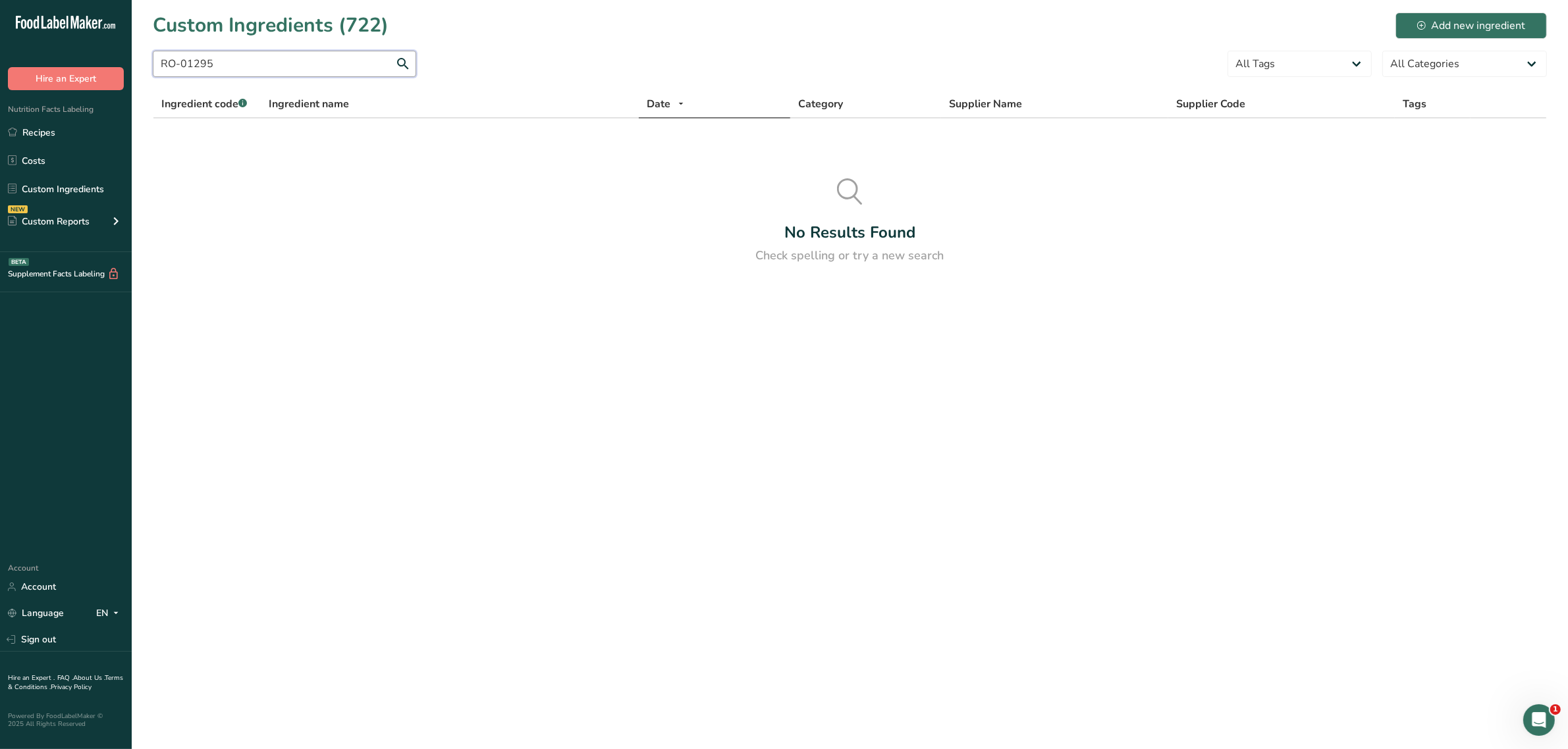
type input "RO-01295"
click at [54, 188] on link "Custom Ingredients" at bounding box center [66, 189] width 132 height 25
click at [78, 648] on link "Sign out" at bounding box center [66, 639] width 132 height 23
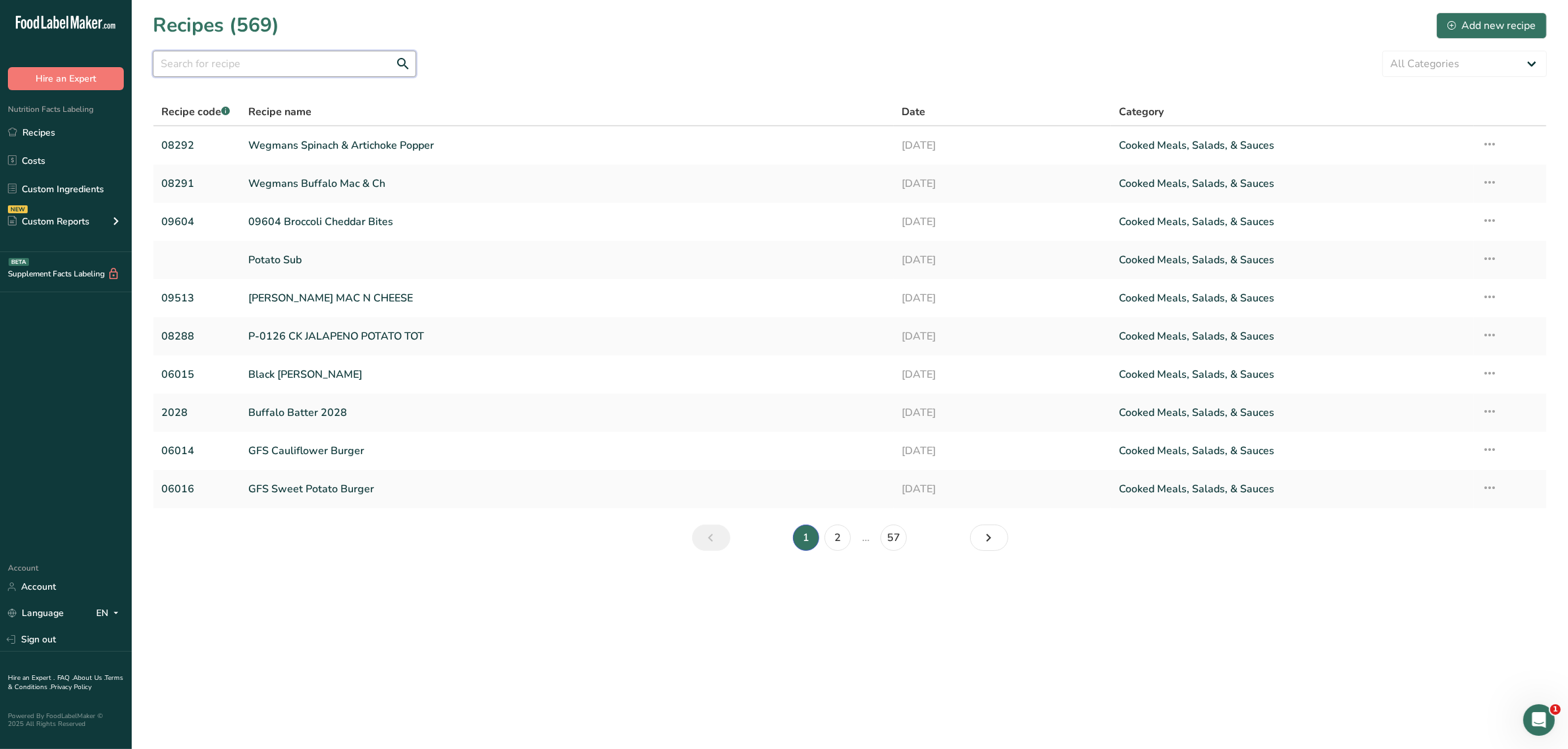
click at [292, 62] on input "text" at bounding box center [284, 64] width 263 height 27
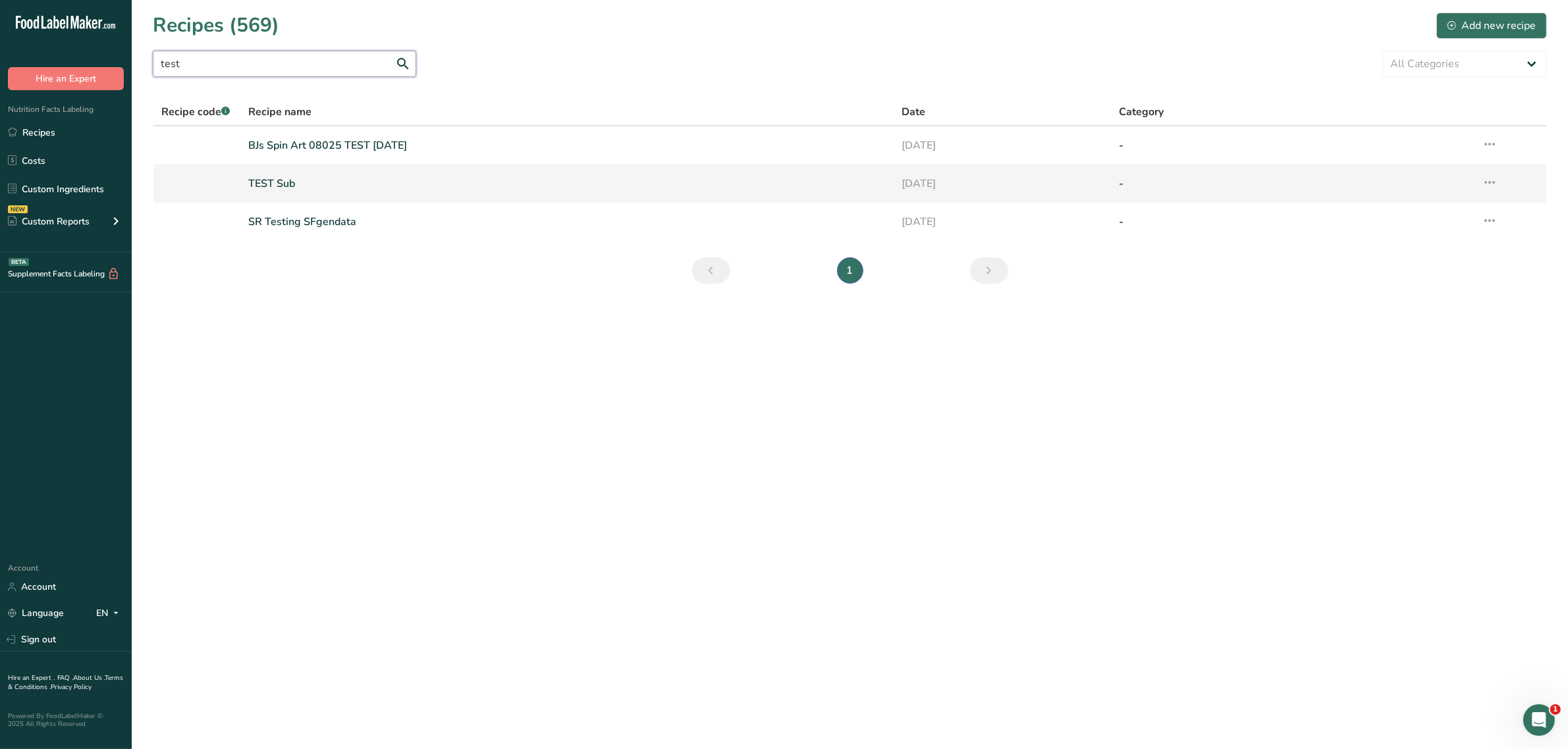
type input "test"
click at [278, 187] on link "TEST Sub" at bounding box center [567, 184] width 637 height 28
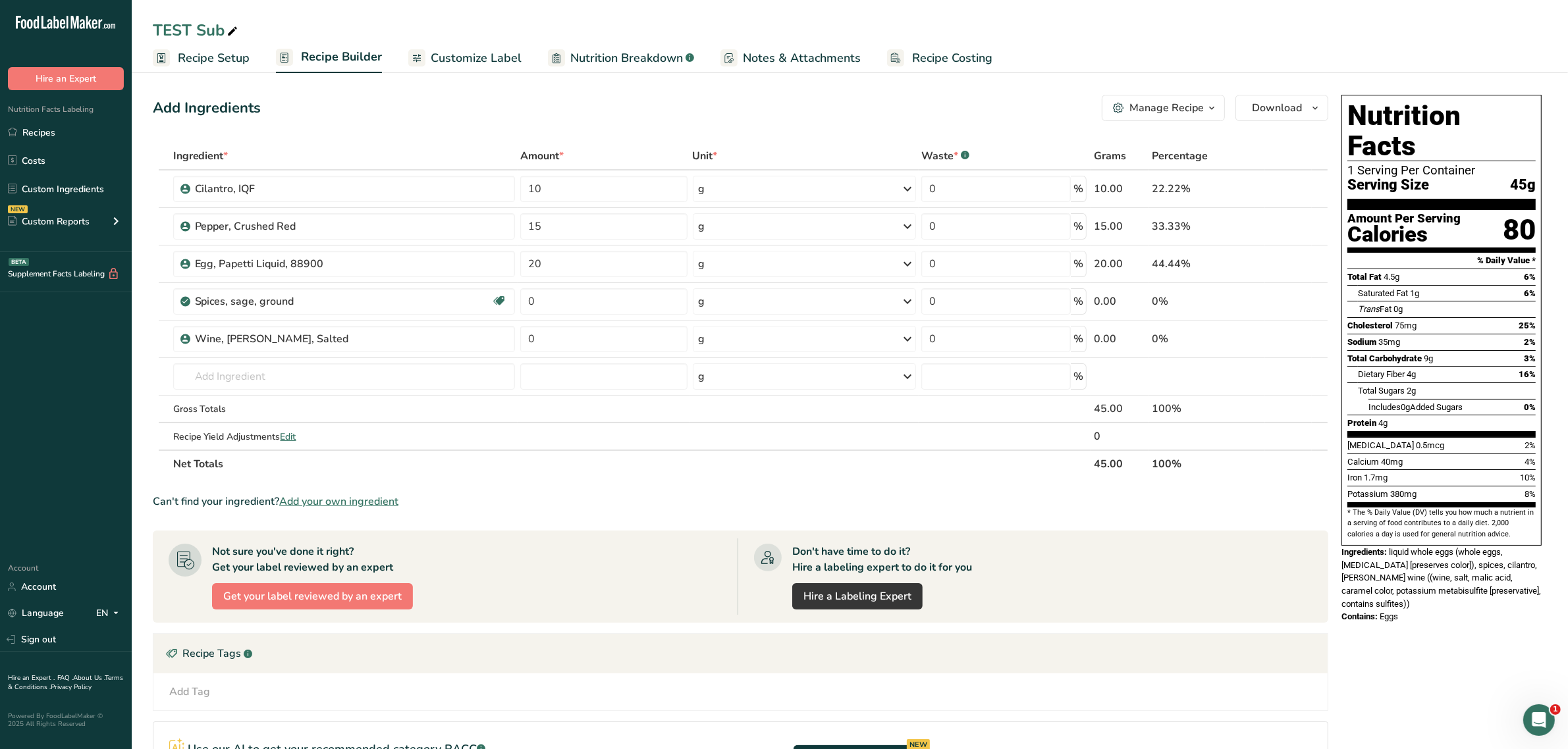
click at [507, 62] on span "Customize Label" at bounding box center [476, 58] width 91 height 18
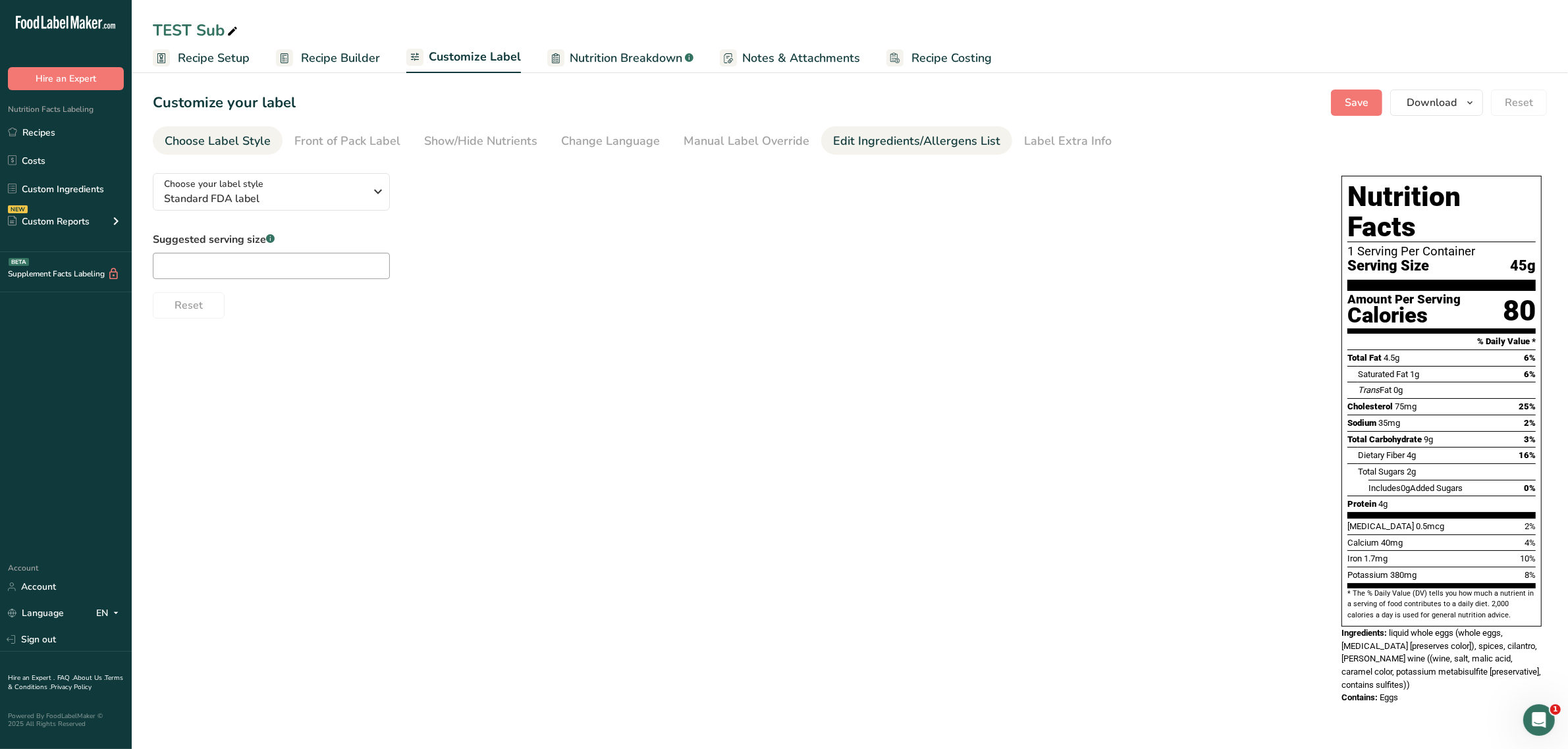
click at [863, 127] on link "Edit Ingredients/Allergens List" at bounding box center [917, 141] width 167 height 30
